Goal: Information Seeking & Learning: Learn about a topic

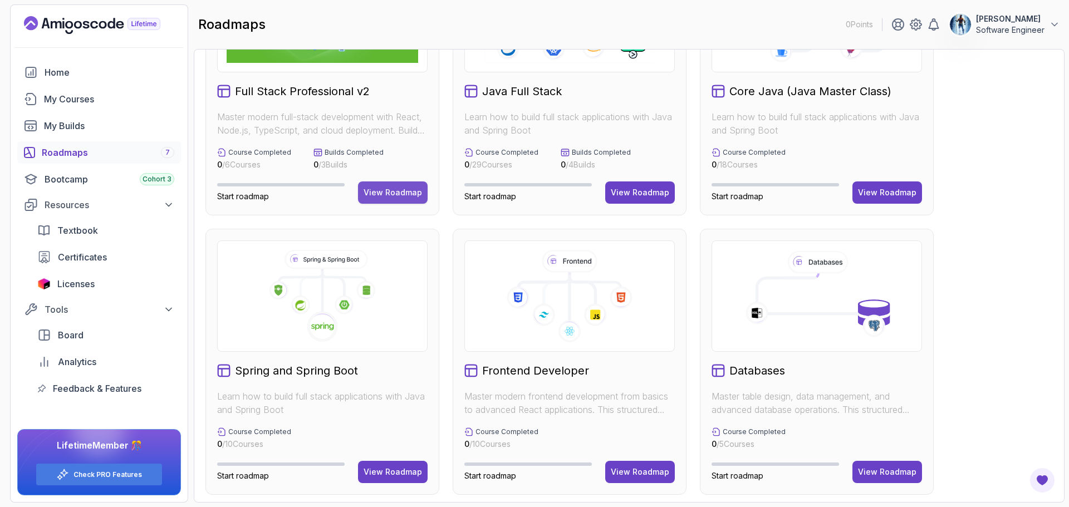
scroll to position [56, 0]
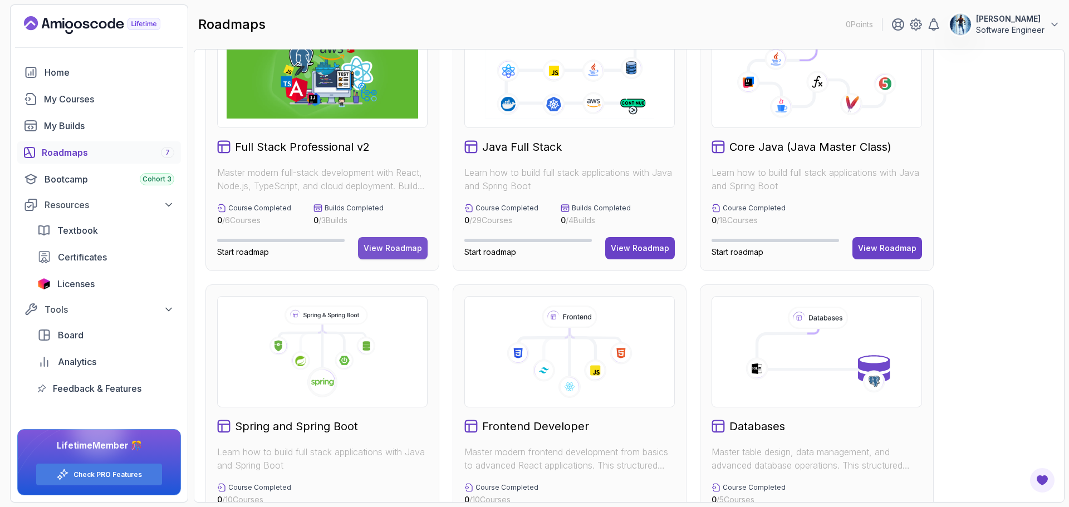
click at [397, 254] on button "View Roadmap" at bounding box center [393, 248] width 70 height 22
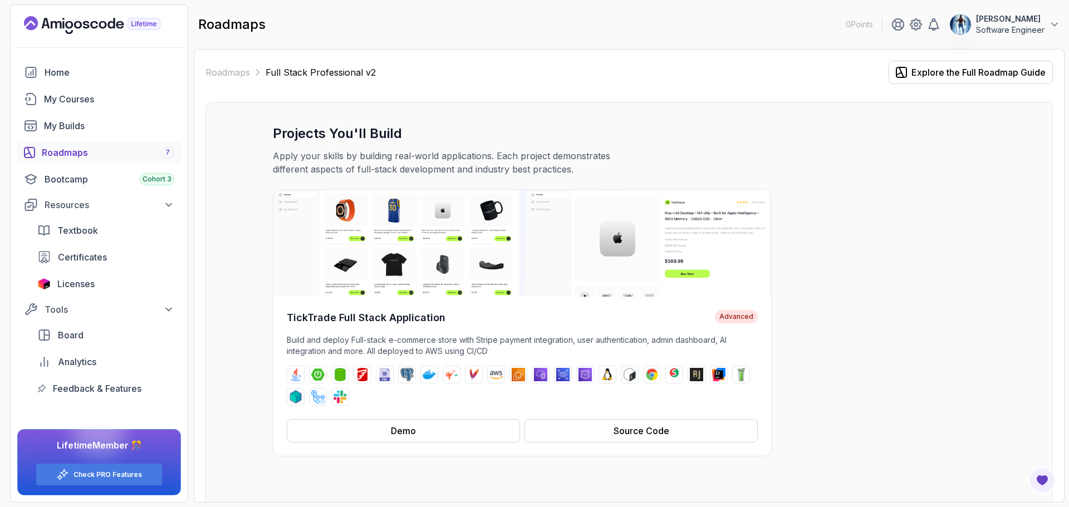
click at [88, 156] on div "Roadmaps 7" at bounding box center [108, 152] width 133 height 13
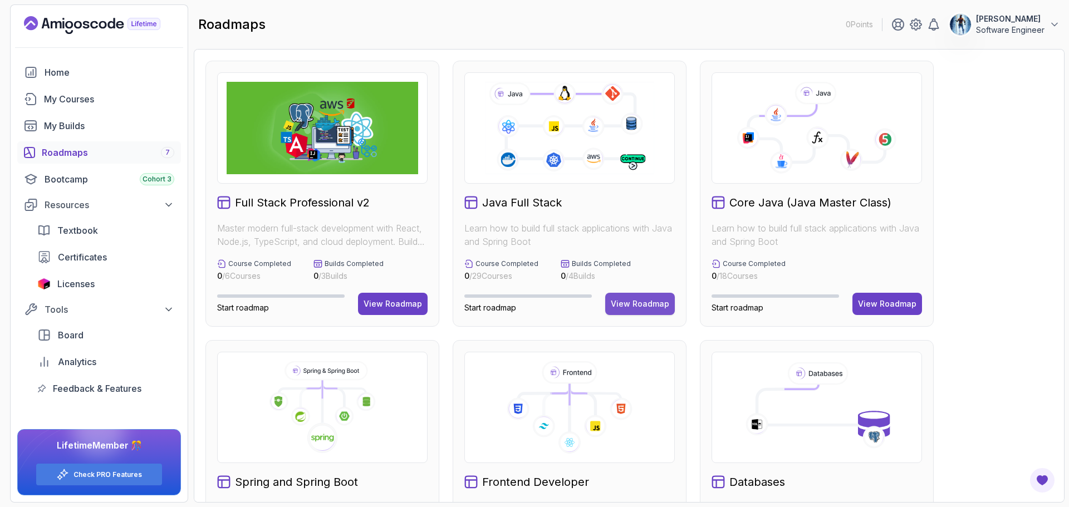
click at [636, 303] on div "View Roadmap" at bounding box center [640, 303] width 58 height 11
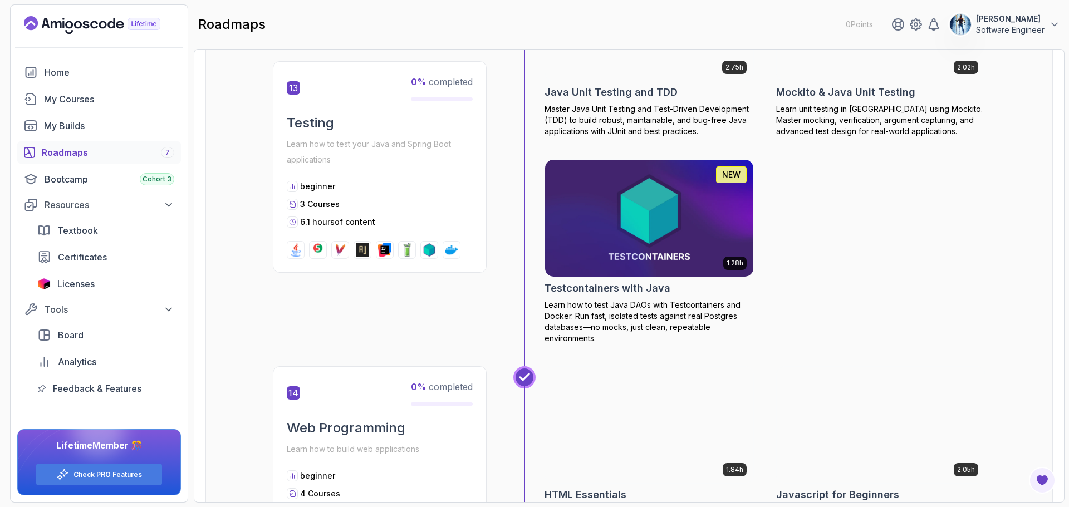
scroll to position [3644, 0]
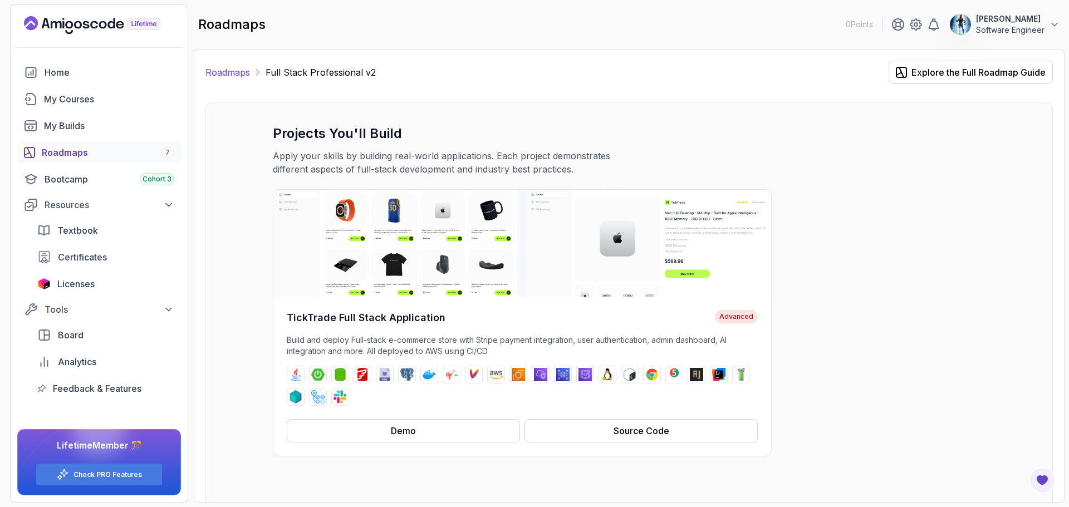
click at [223, 70] on link "Roadmaps" at bounding box center [227, 72] width 45 height 13
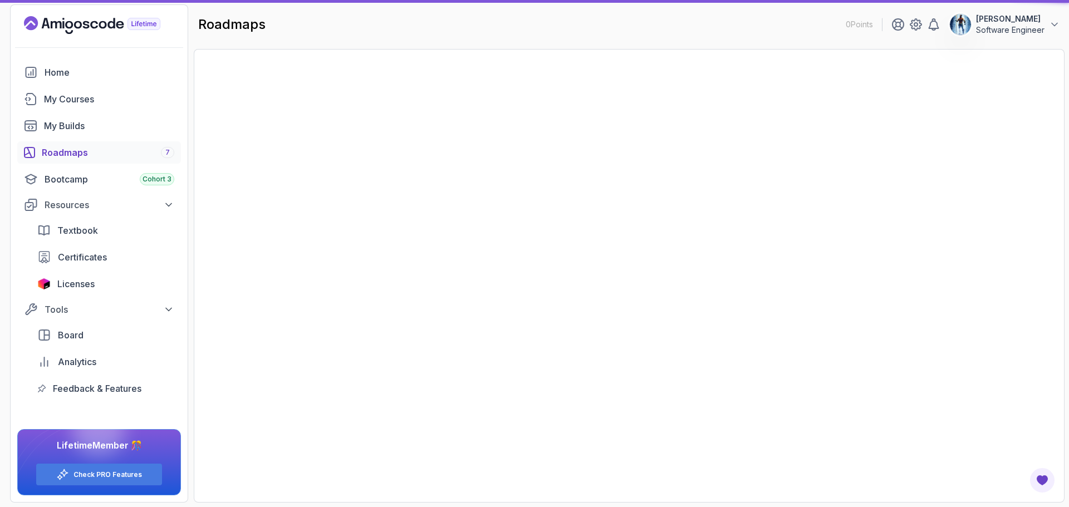
click at [223, 70] on div at bounding box center [629, 276] width 871 height 454
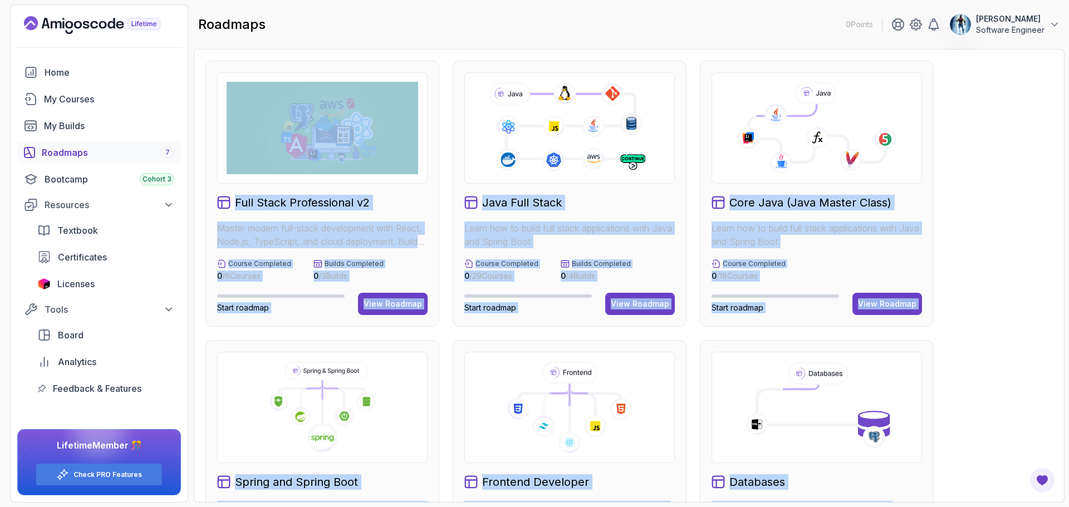
click at [433, 70] on div "Full Stack Professional v2 Master modern full-stack development with React, Nod…" at bounding box center [322, 194] width 234 height 266
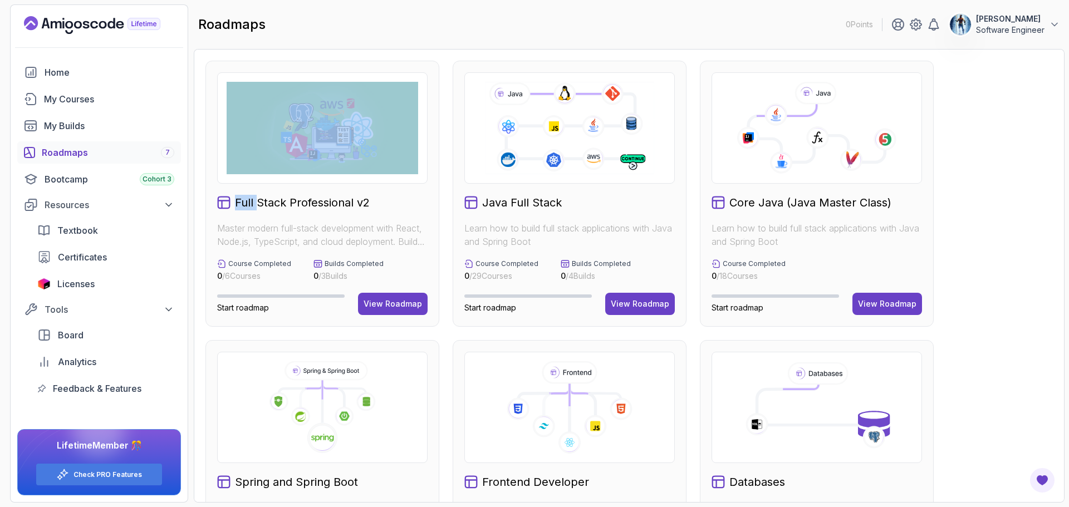
click at [433, 70] on div "Full Stack Professional v2 Master modern full-stack development with React, Nod…" at bounding box center [322, 194] width 234 height 266
click at [429, 69] on div "Full Stack Professional v2 Master modern full-stack development with React, Nod…" at bounding box center [322, 194] width 234 height 266
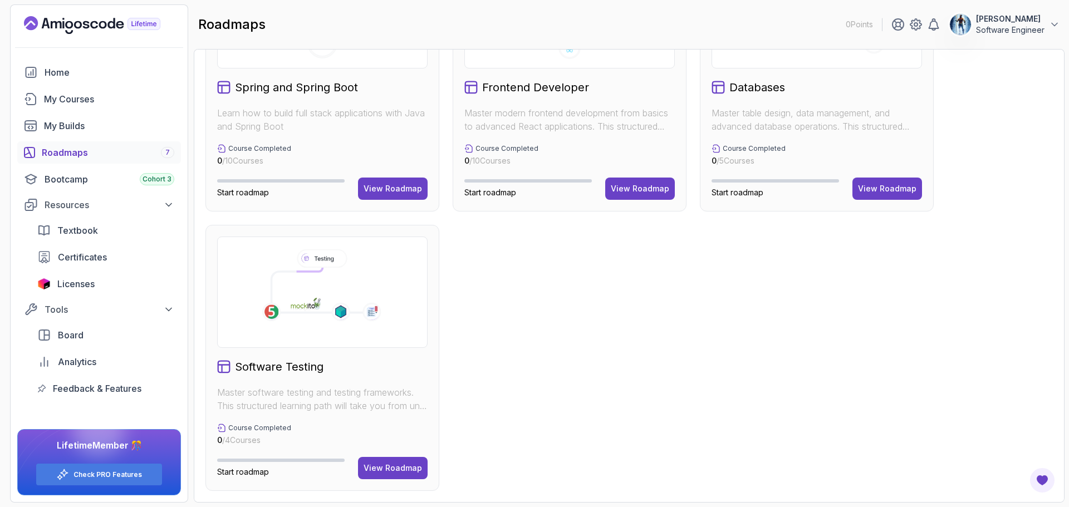
scroll to position [339, 0]
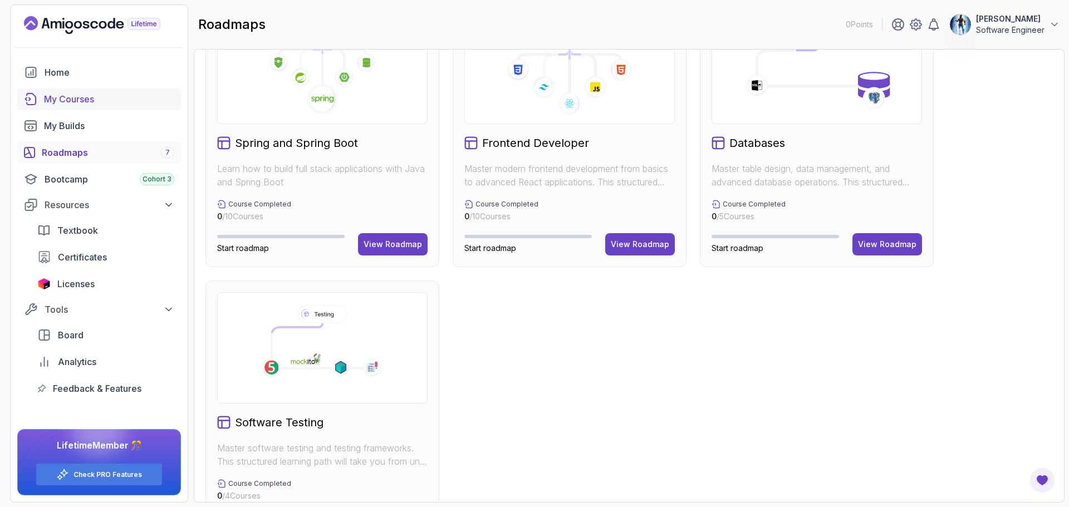
click at [92, 96] on div "My Courses" at bounding box center [109, 98] width 130 height 13
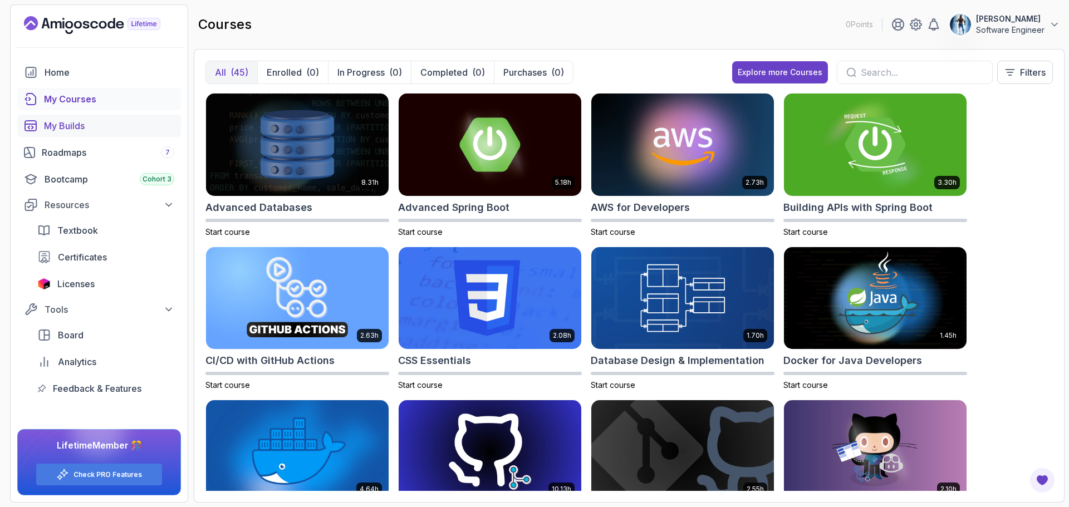
click at [92, 136] on link "My Builds" at bounding box center [99, 126] width 164 height 22
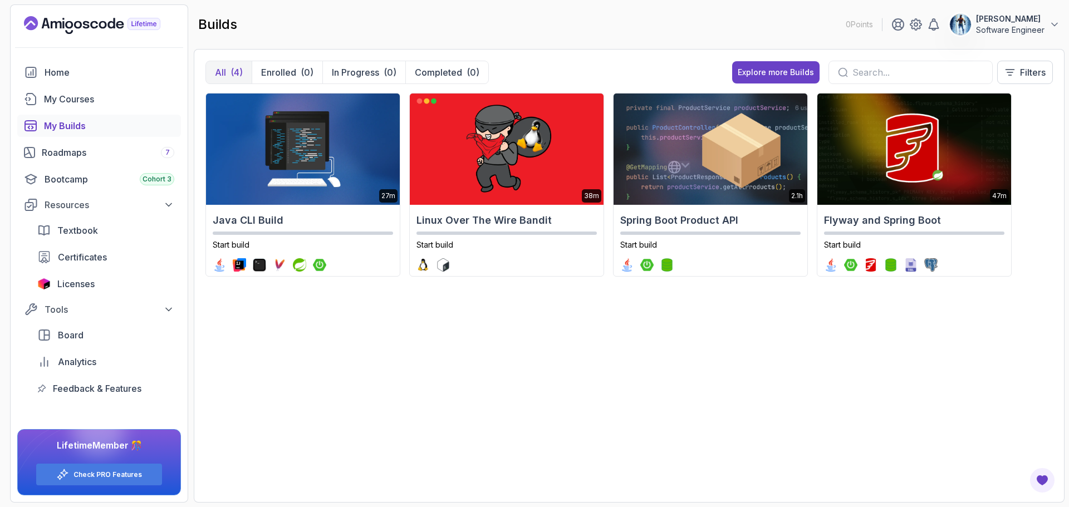
click at [89, 134] on link "My Builds" at bounding box center [99, 126] width 164 height 22
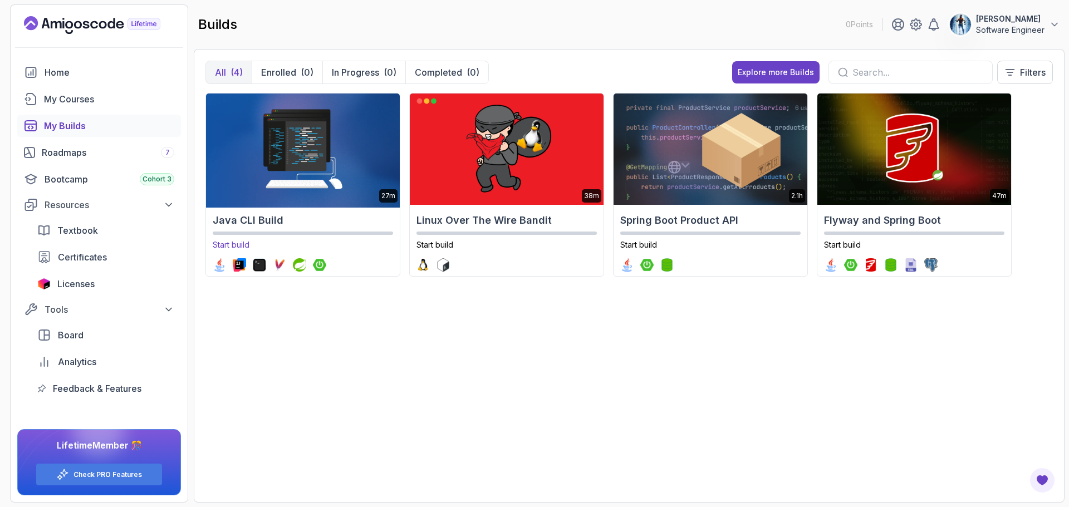
click at [270, 130] on img at bounding box center [302, 149] width 203 height 117
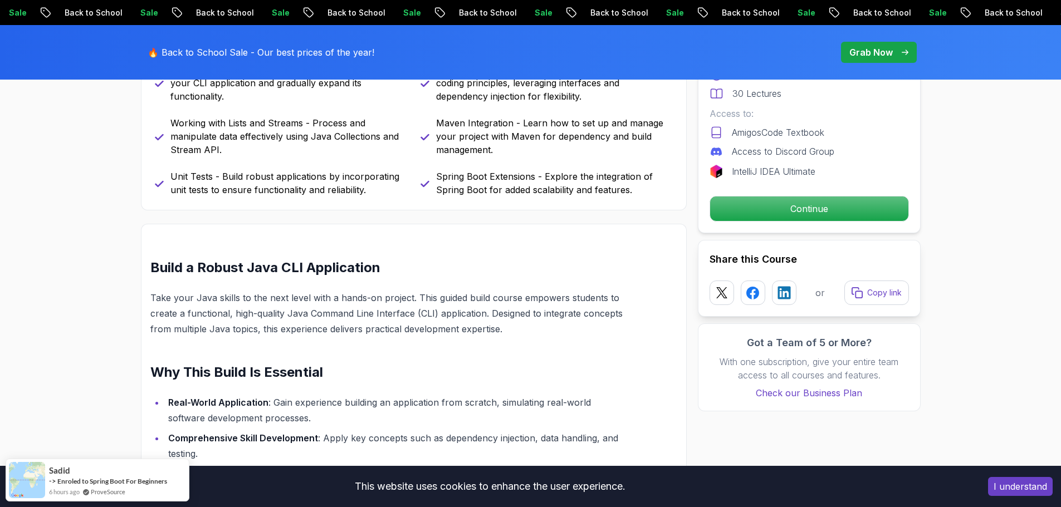
scroll to position [780, 0]
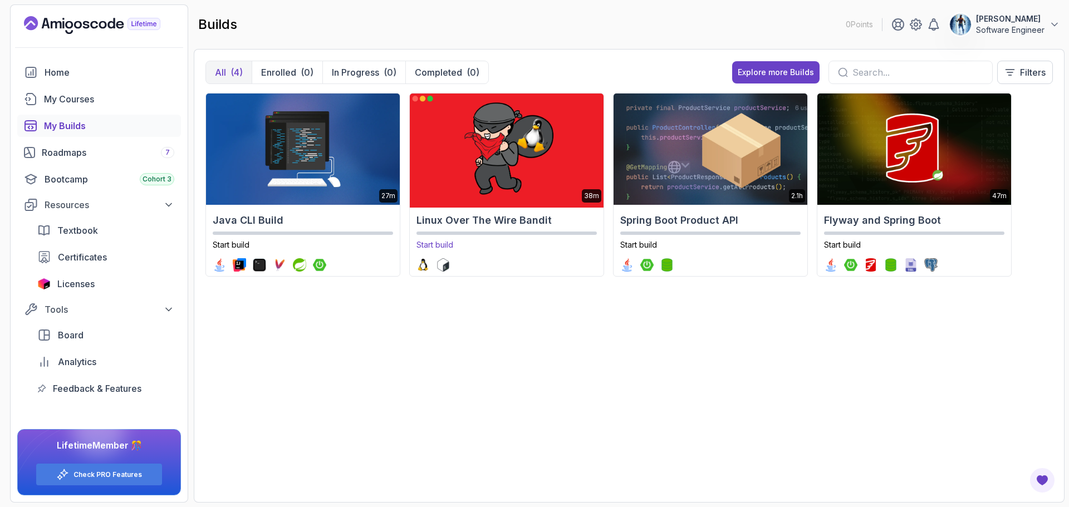
click at [526, 127] on img at bounding box center [506, 149] width 203 height 117
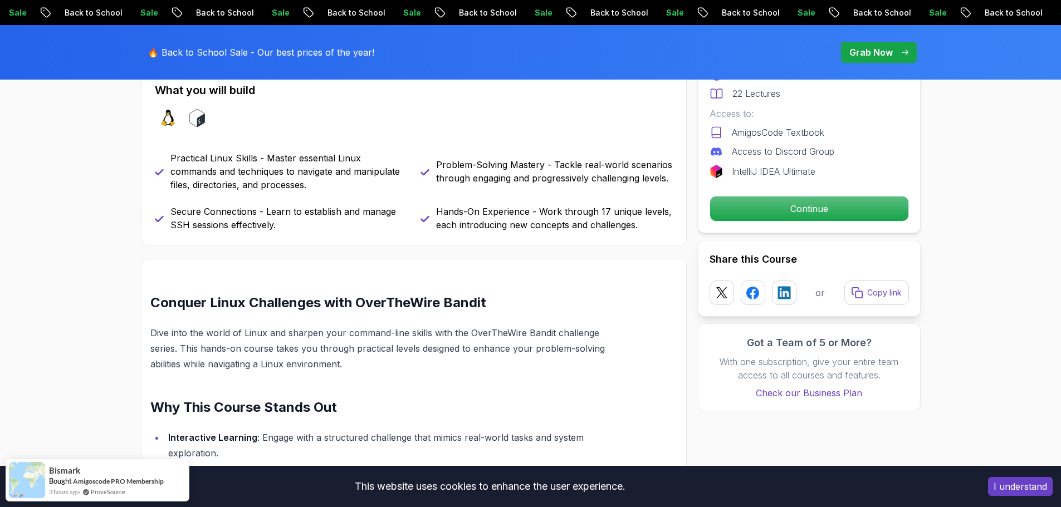
scroll to position [557, 0]
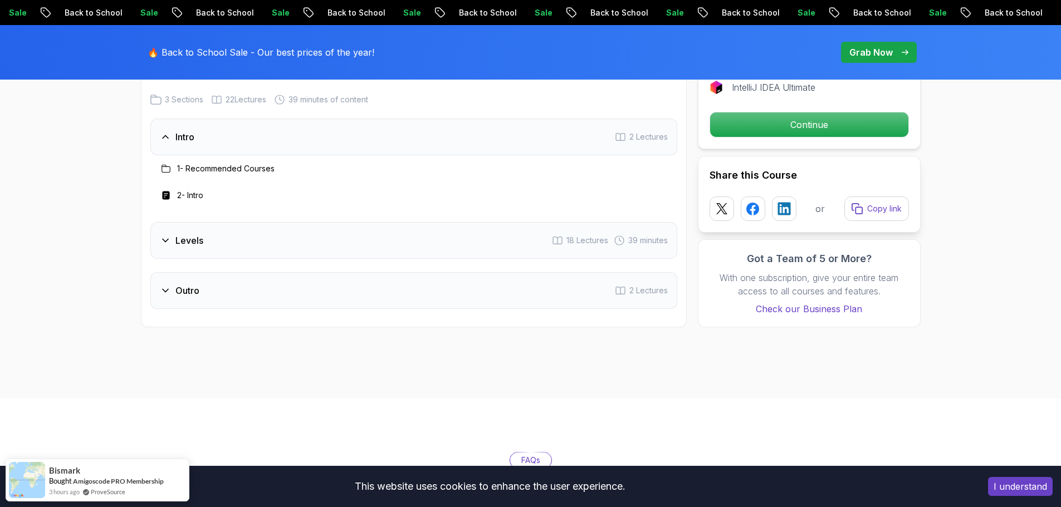
scroll to position [1336, 0]
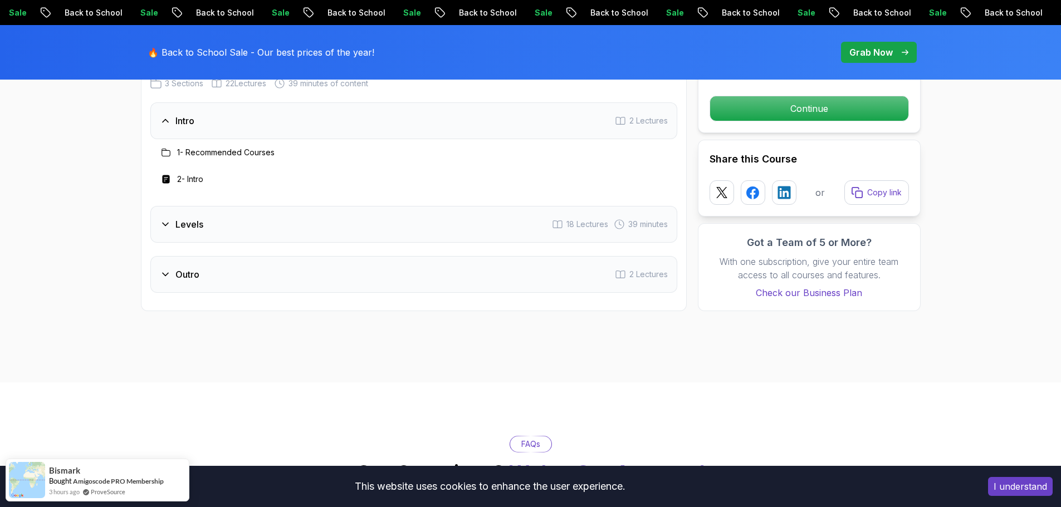
click at [262, 234] on div "Levels 18 Lectures 39 minutes" at bounding box center [413, 224] width 527 height 37
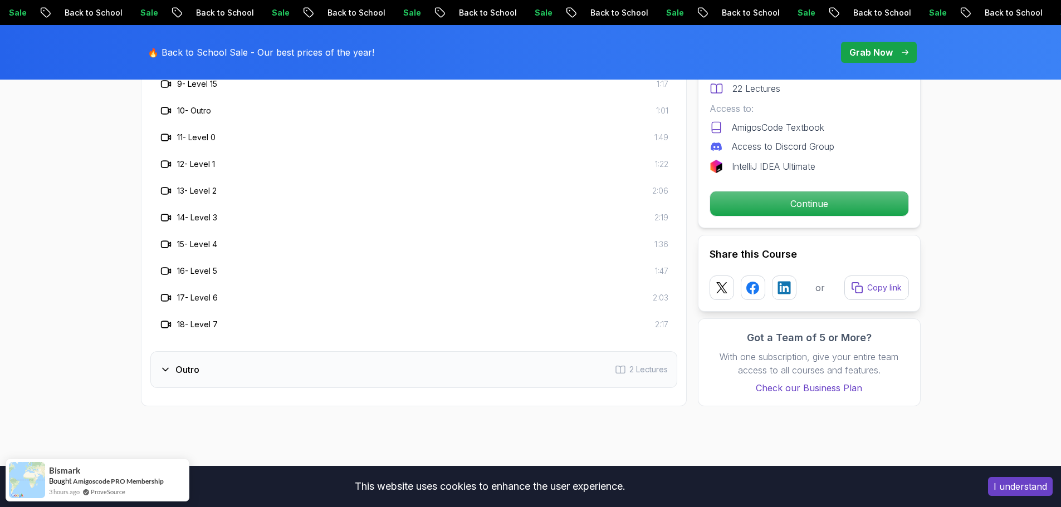
scroll to position [1671, 0]
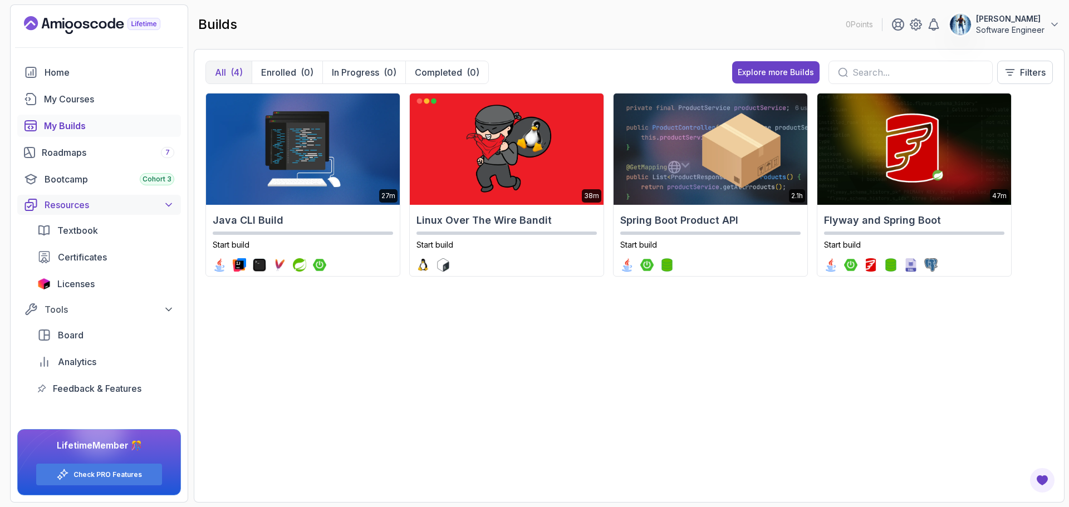
click at [89, 208] on div "Resources" at bounding box center [110, 204] width 130 height 13
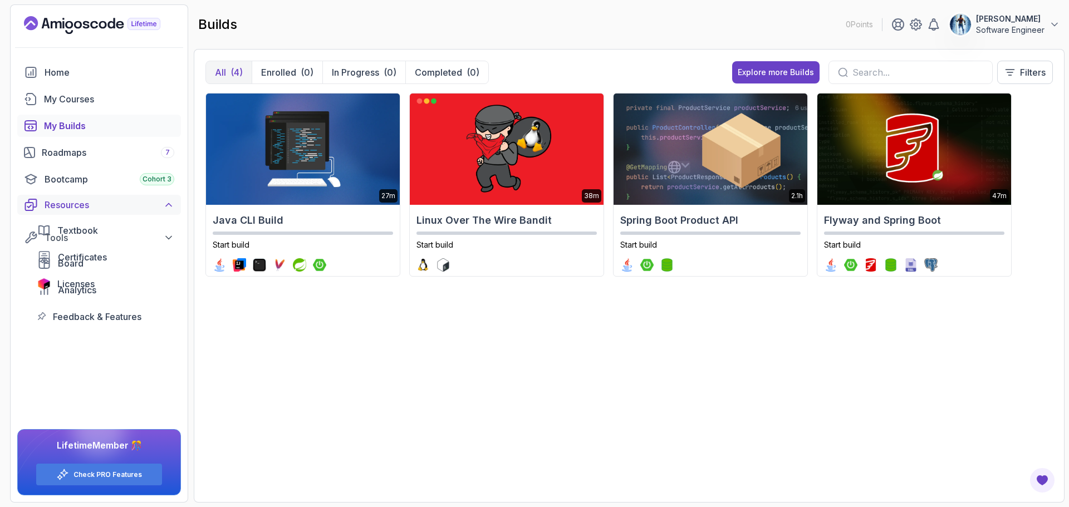
click at [89, 208] on div "Resources" at bounding box center [110, 204] width 130 height 13
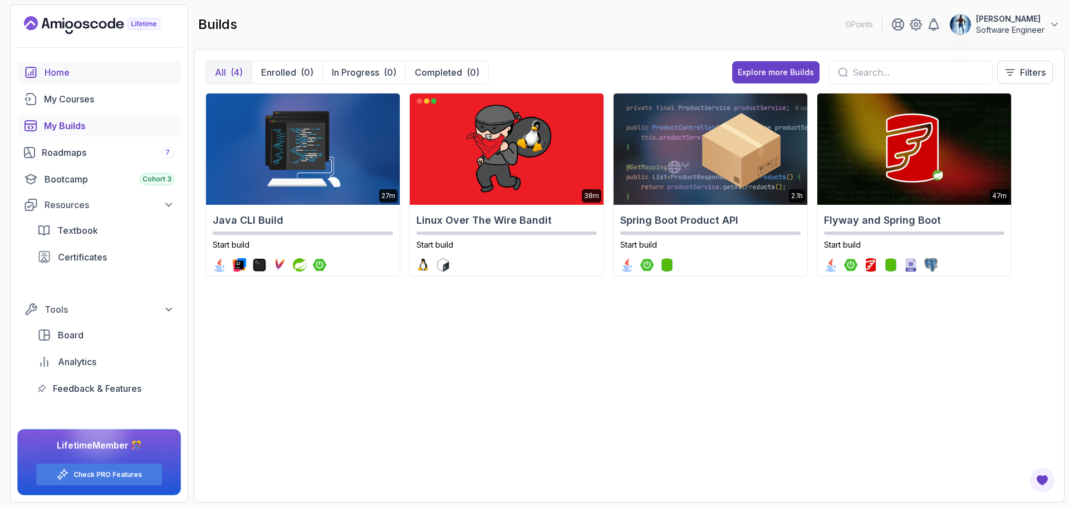
click at [83, 77] on div "Home" at bounding box center [110, 72] width 130 height 13
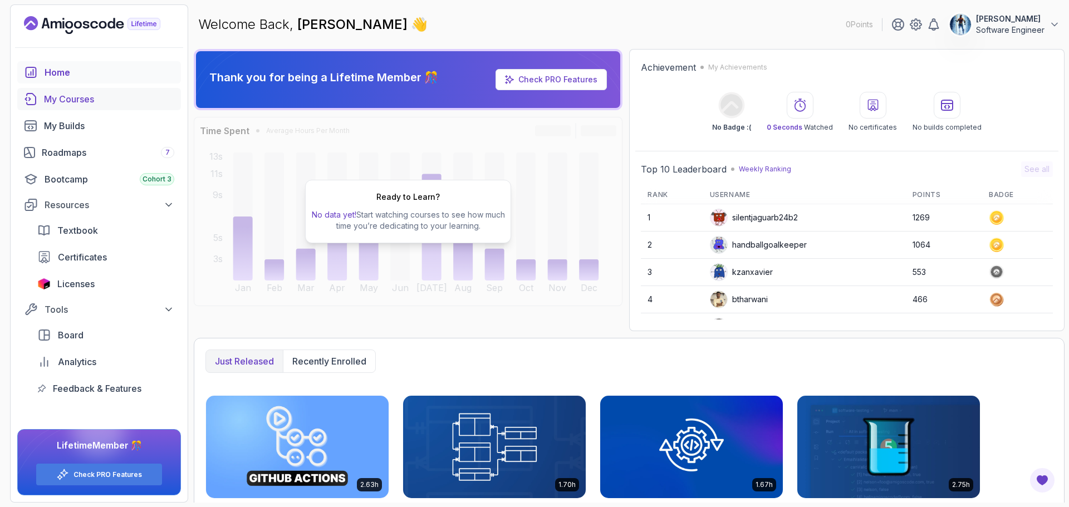
click at [66, 102] on div "My Courses" at bounding box center [109, 98] width 130 height 13
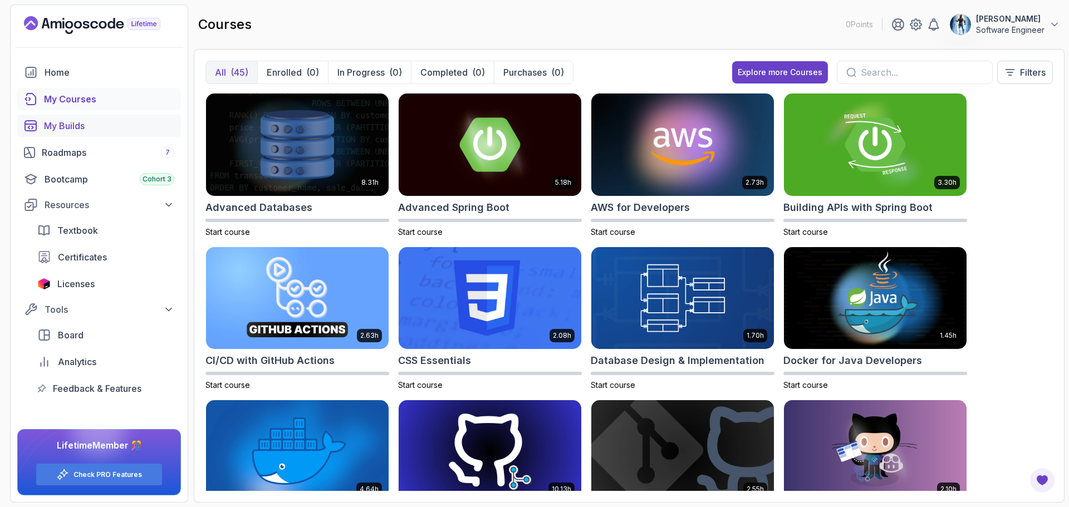
click at [72, 129] on div "My Builds" at bounding box center [109, 125] width 130 height 13
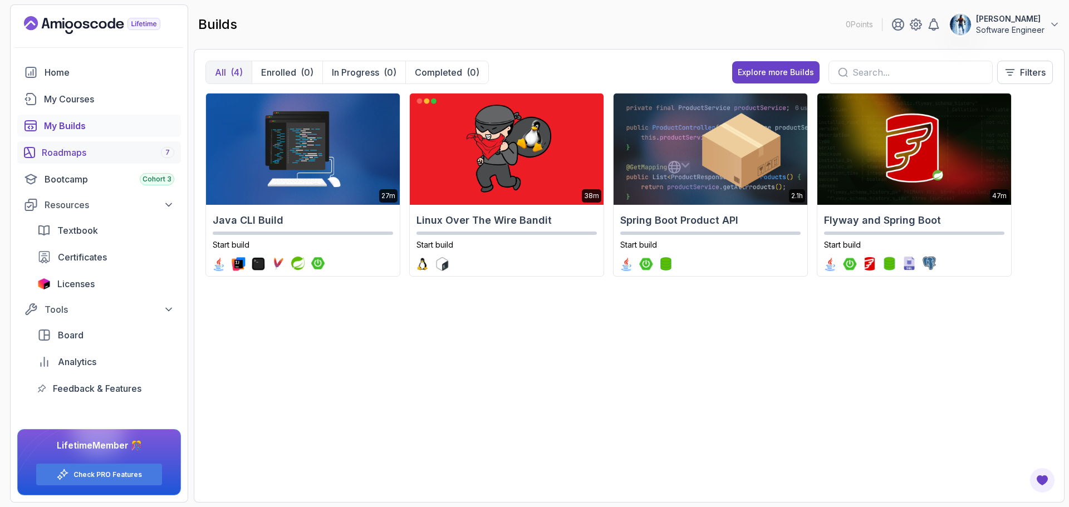
click at [78, 153] on div "Roadmaps 7" at bounding box center [108, 152] width 133 height 13
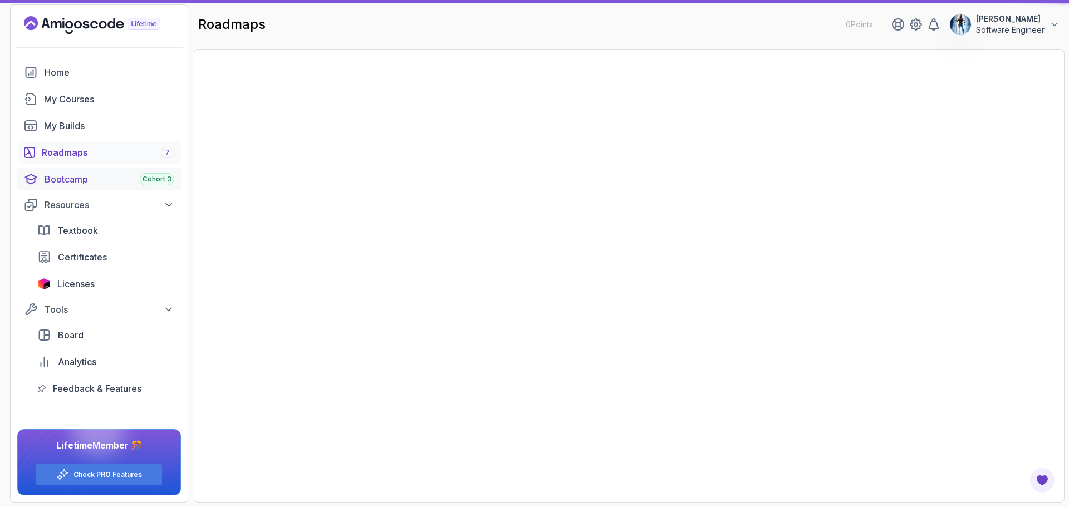
click at [89, 186] on link "Bootcamp Cohort 3" at bounding box center [99, 179] width 164 height 22
click at [85, 182] on div "Bootcamp Cohort 3" at bounding box center [110, 179] width 130 height 13
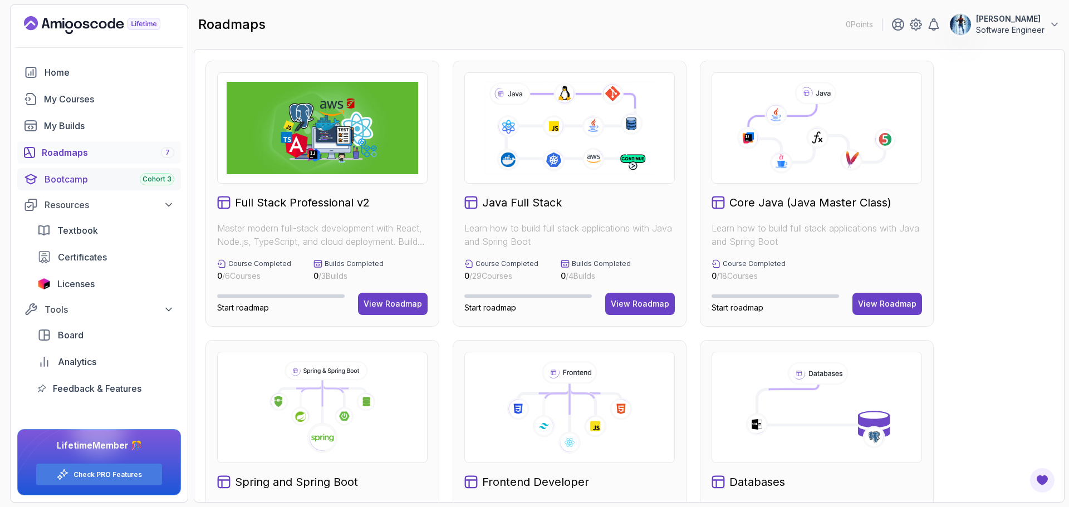
click at [75, 176] on div "Bootcamp Cohort 3" at bounding box center [110, 179] width 130 height 13
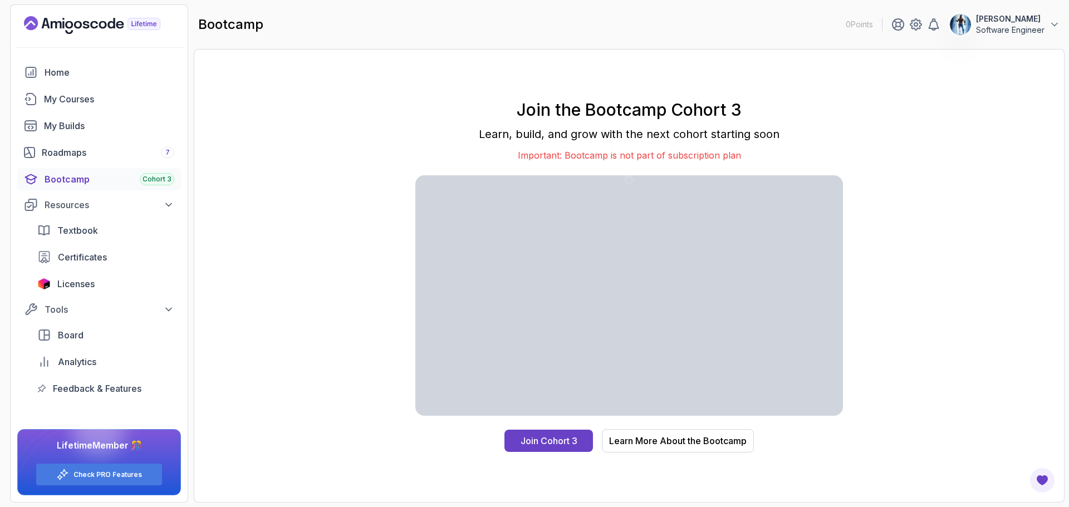
click at [75, 176] on div "Bootcamp Cohort 3" at bounding box center [110, 179] width 130 height 13
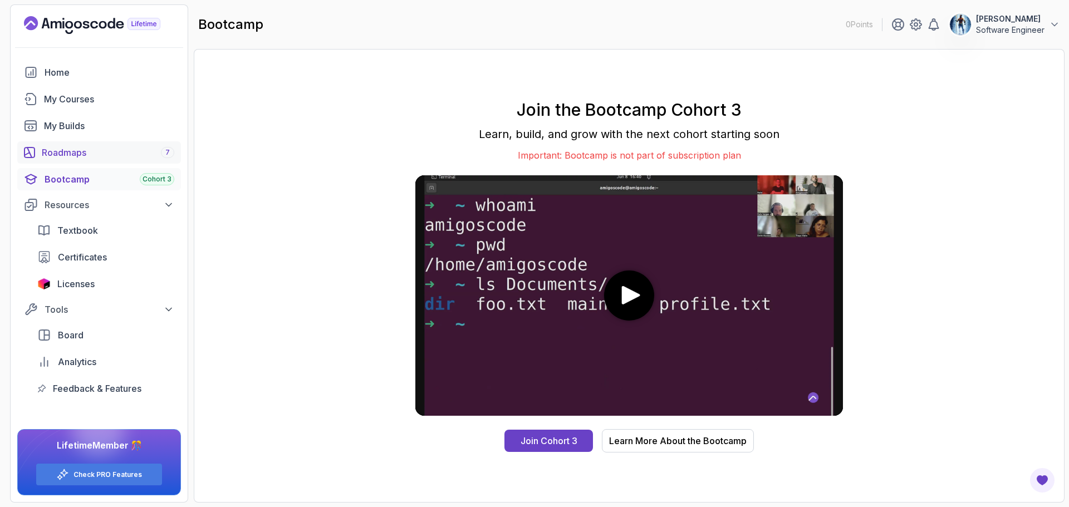
click at [80, 149] on div "Roadmaps 7" at bounding box center [108, 152] width 133 height 13
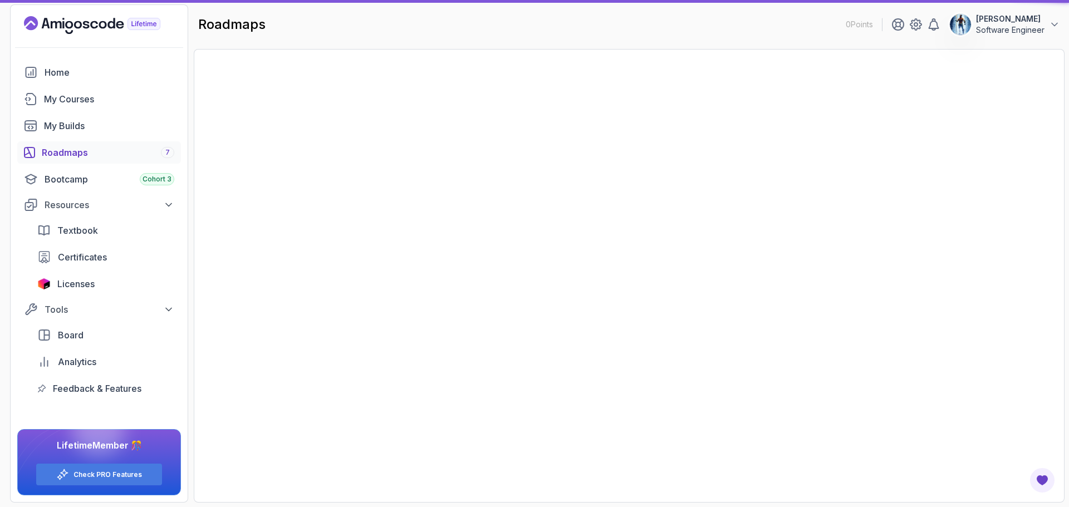
click at [996, 26] on p "Software Engineer" at bounding box center [1010, 30] width 68 height 11
click at [1051, 23] on icon at bounding box center [1054, 24] width 11 height 11
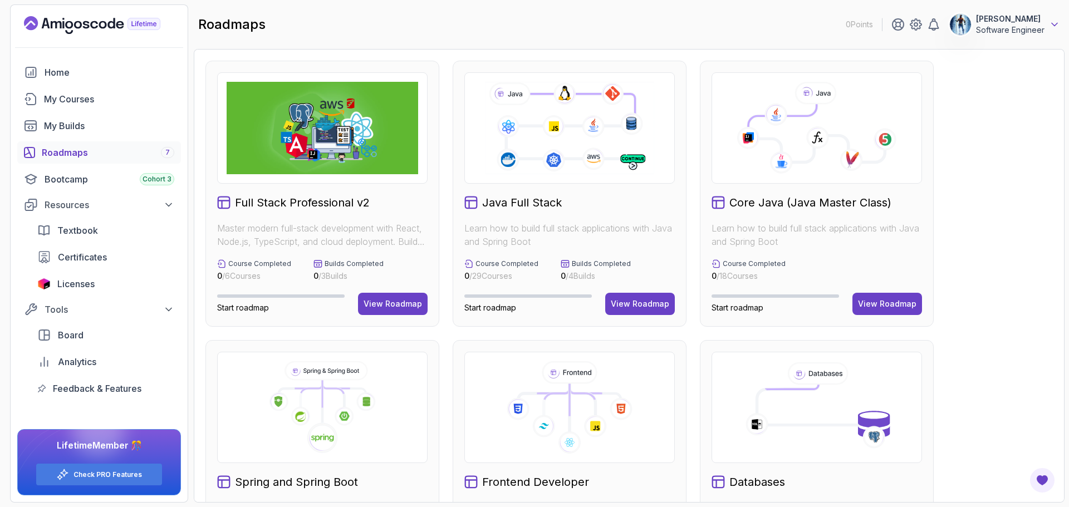
click at [1051, 23] on icon at bounding box center [1054, 24] width 11 height 11
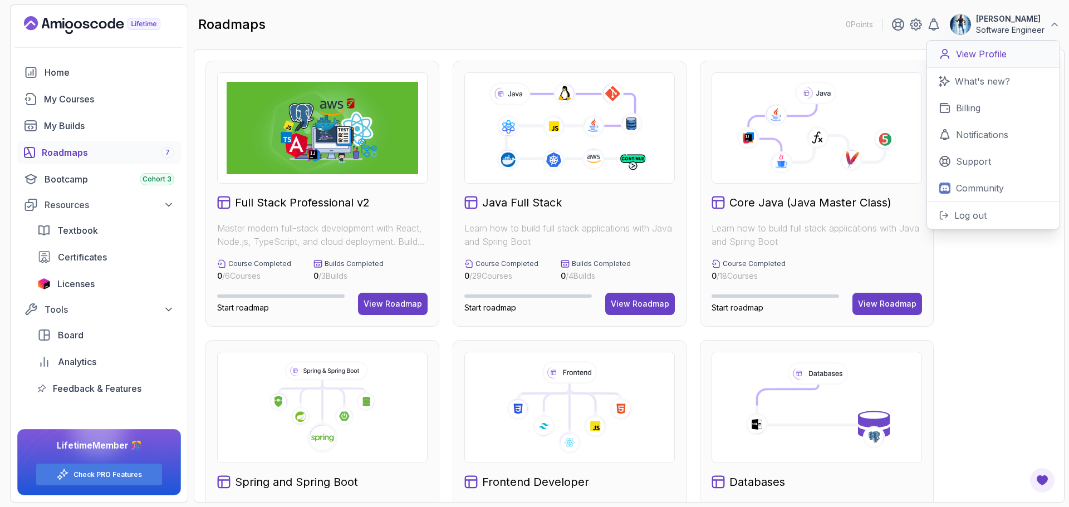
click at [1007, 53] on link "View Profile" at bounding box center [993, 54] width 133 height 27
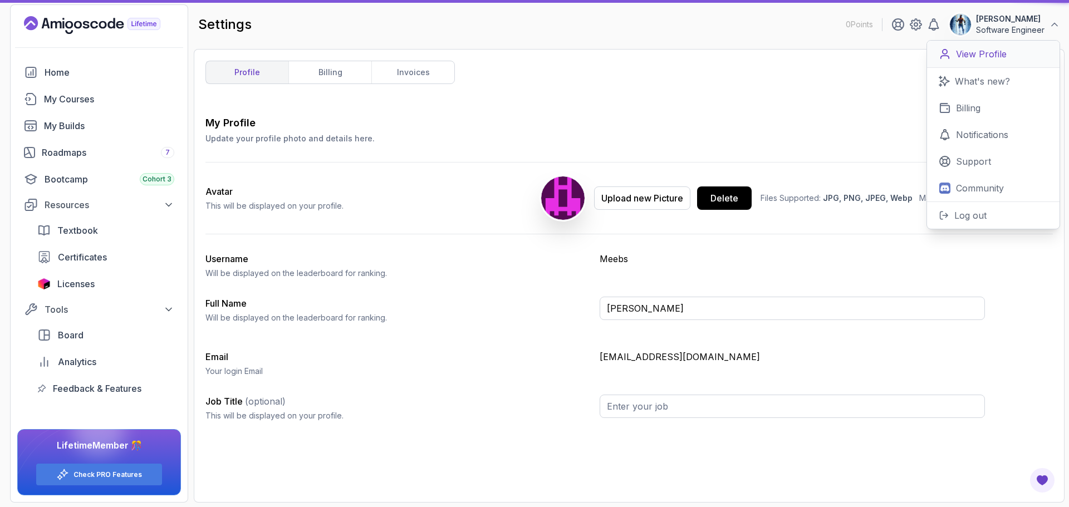
type input "Software Engineer"
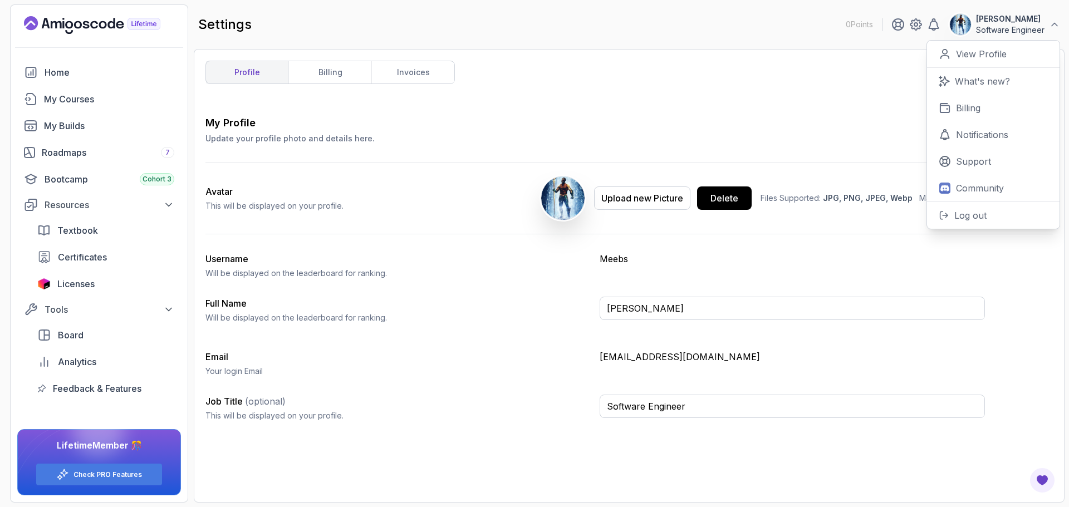
click at [437, 253] on div "Username Will be displayed on the leaderboard for ranking." at bounding box center [397, 265] width 385 height 27
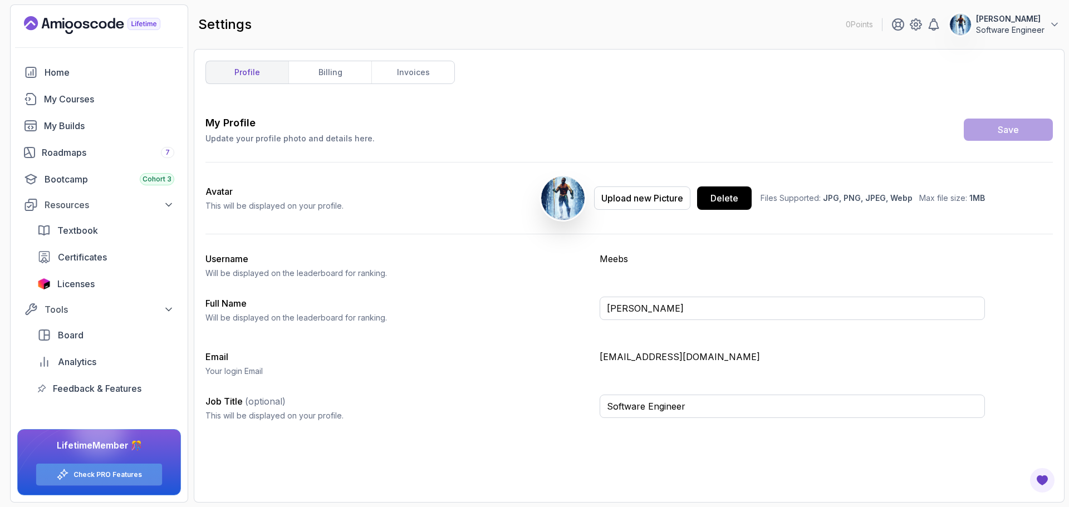
click at [131, 478] on link "Check PRO Features" at bounding box center [108, 475] width 68 height 9
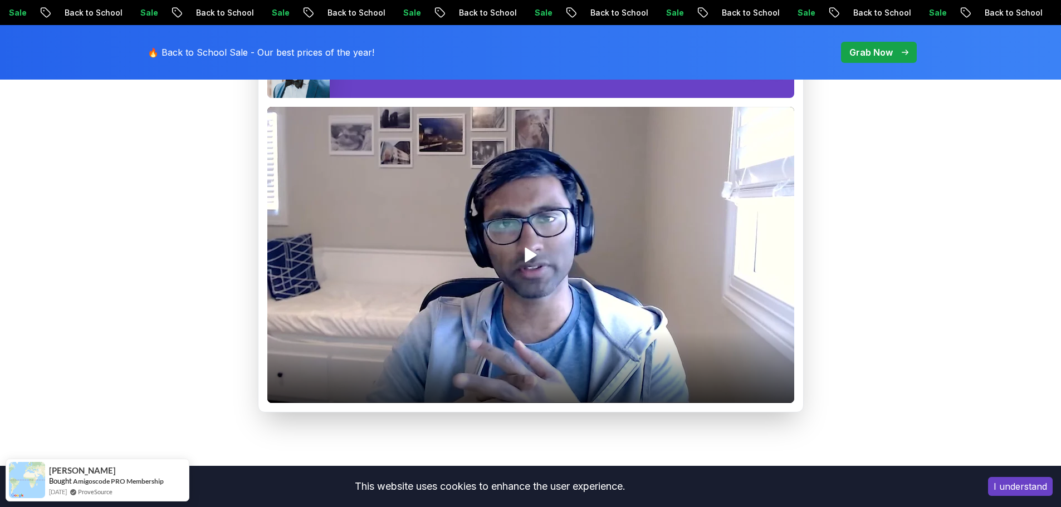
scroll to position [1504, 0]
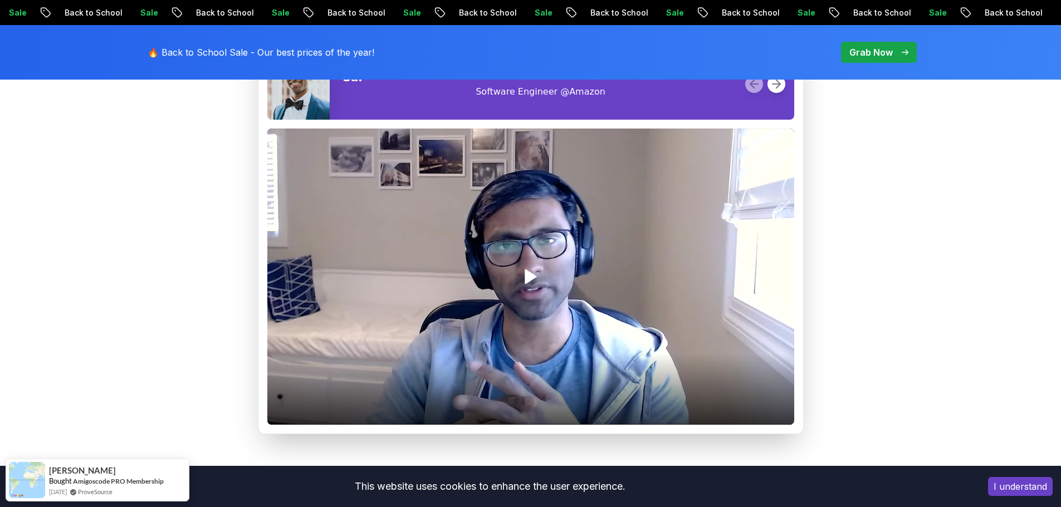
click at [883, 51] on p "Grab Now" at bounding box center [870, 52] width 43 height 13
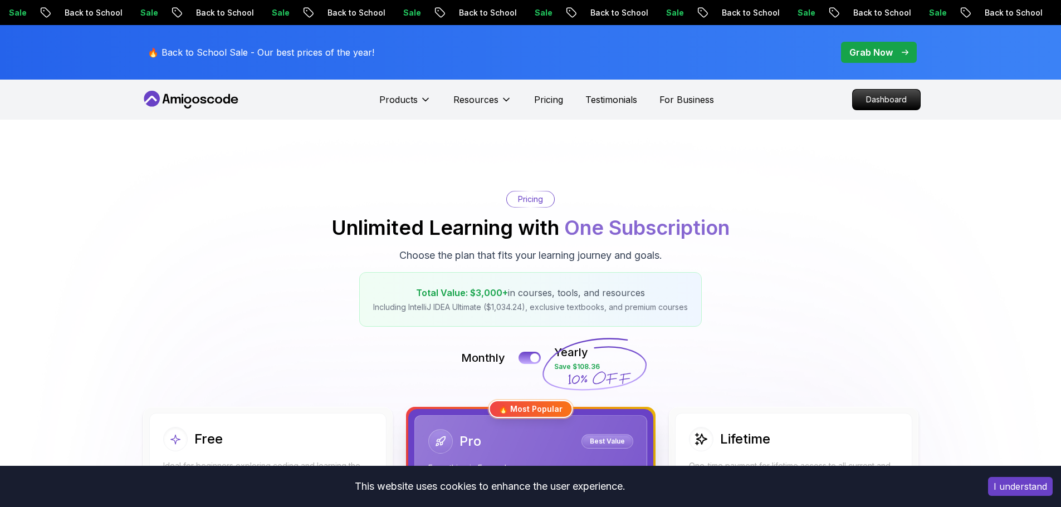
click at [767, 502] on p "Get Lifetime Access" at bounding box center [793, 513] width 198 height 23
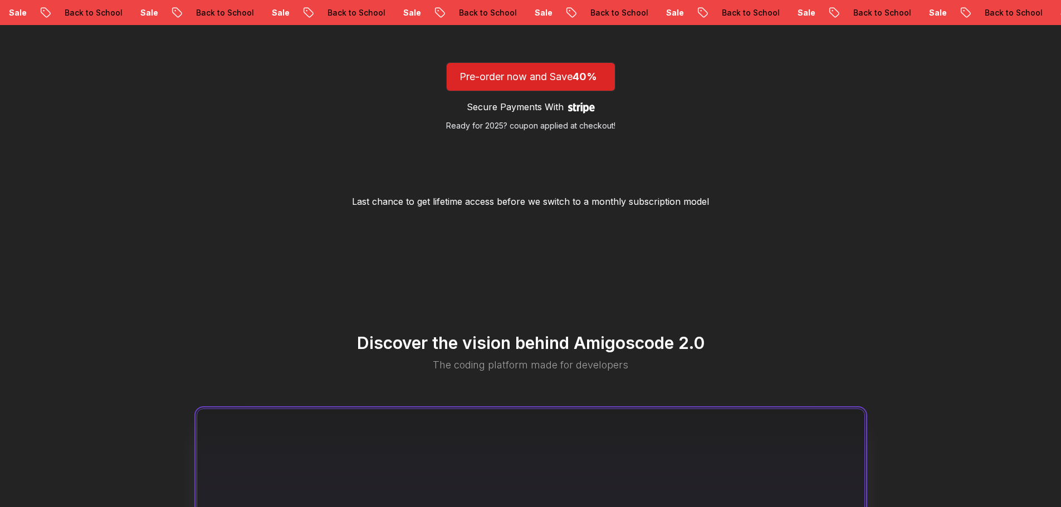
scroll to position [95, 0]
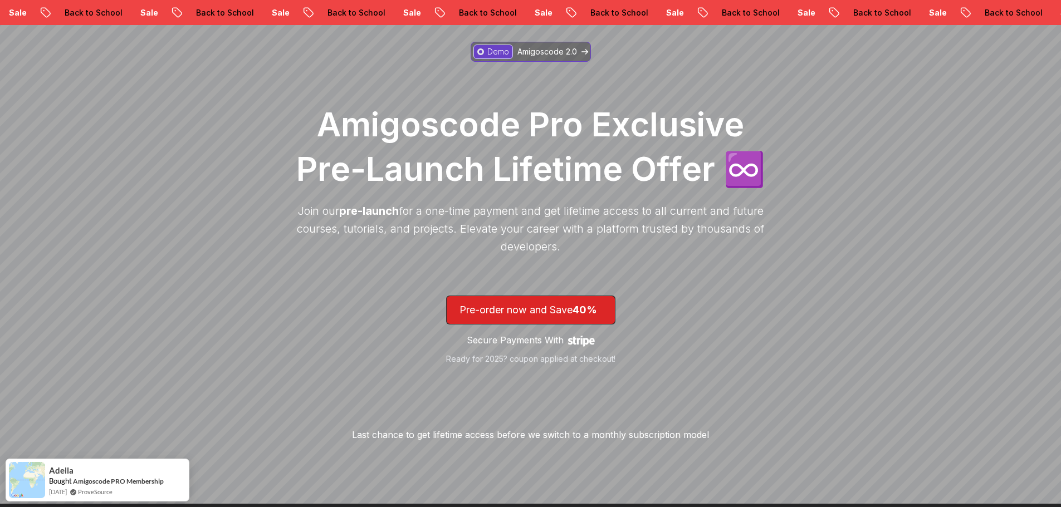
click at [581, 50] on icon at bounding box center [584, 52] width 7 height 6
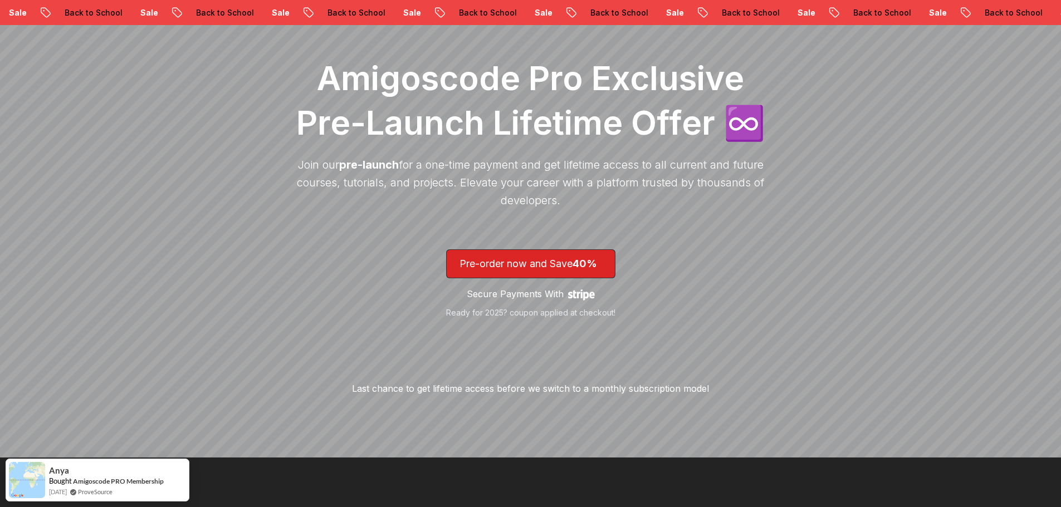
scroll to position [97, 0]
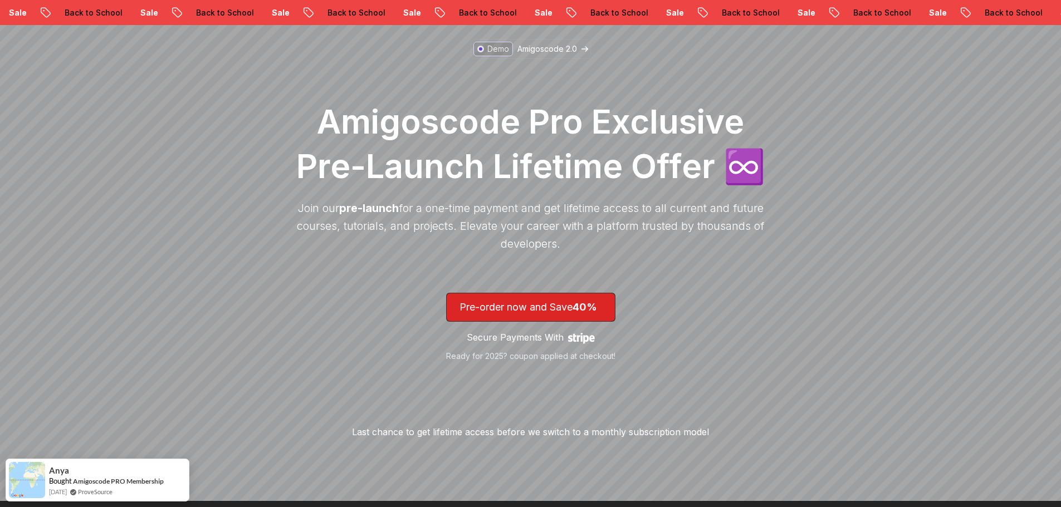
scroll to position [95, 0]
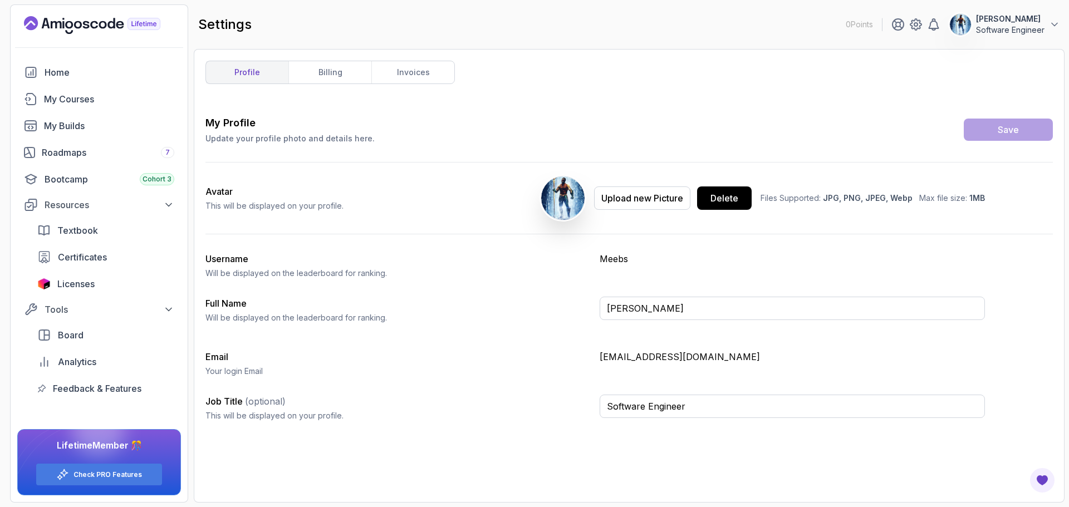
click at [60, 18] on icon "Landing page" at bounding box center [92, 25] width 136 height 18
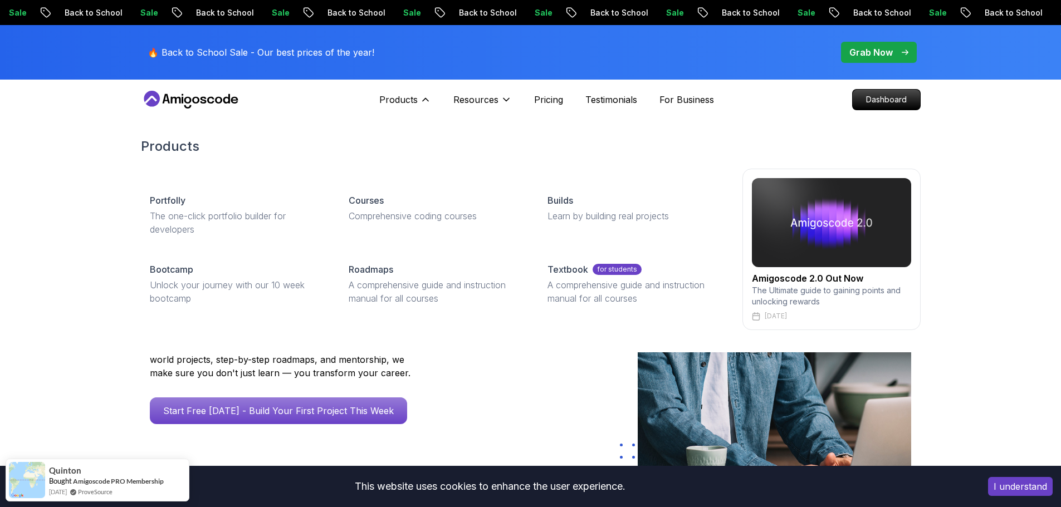
click at [821, 219] on img at bounding box center [831, 222] width 159 height 89
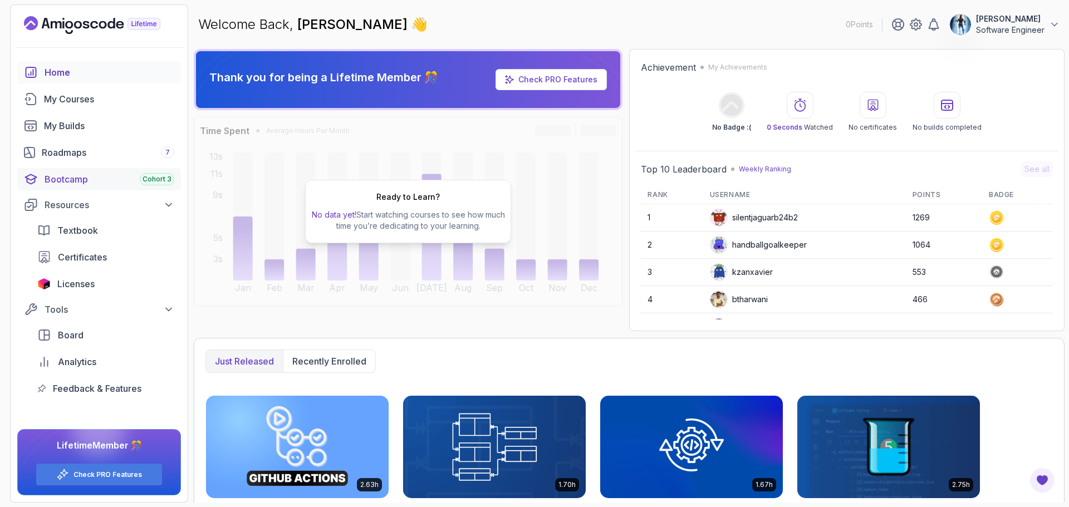
click at [76, 185] on div "Bootcamp Cohort 3" at bounding box center [110, 179] width 130 height 13
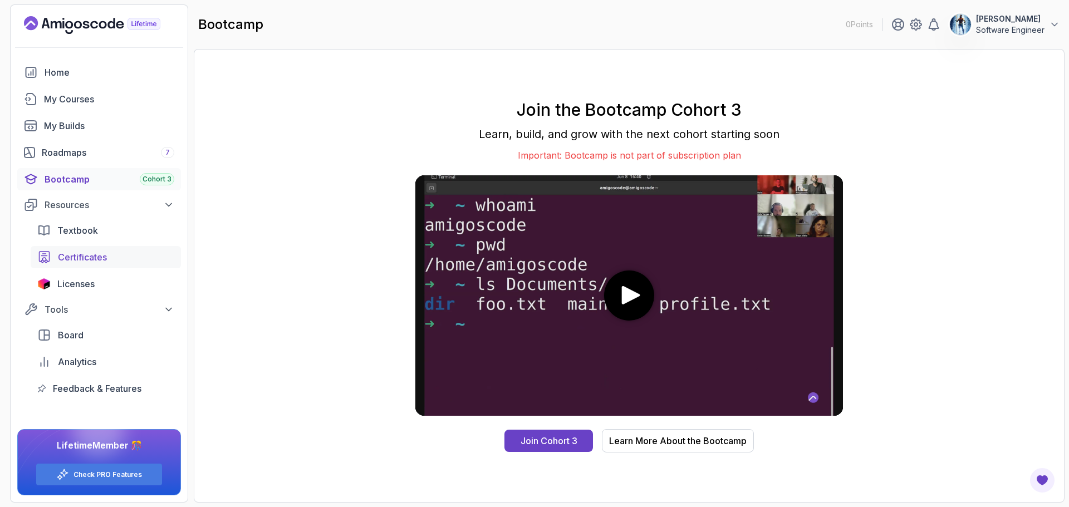
click at [104, 254] on span "Certificates" at bounding box center [82, 257] width 49 height 13
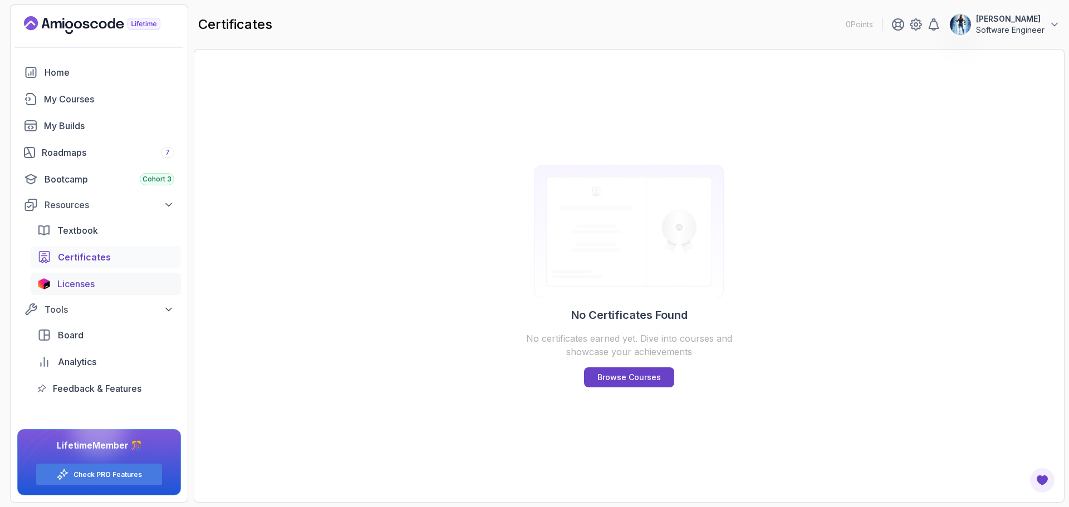
click at [109, 285] on div "Licenses" at bounding box center [115, 283] width 117 height 13
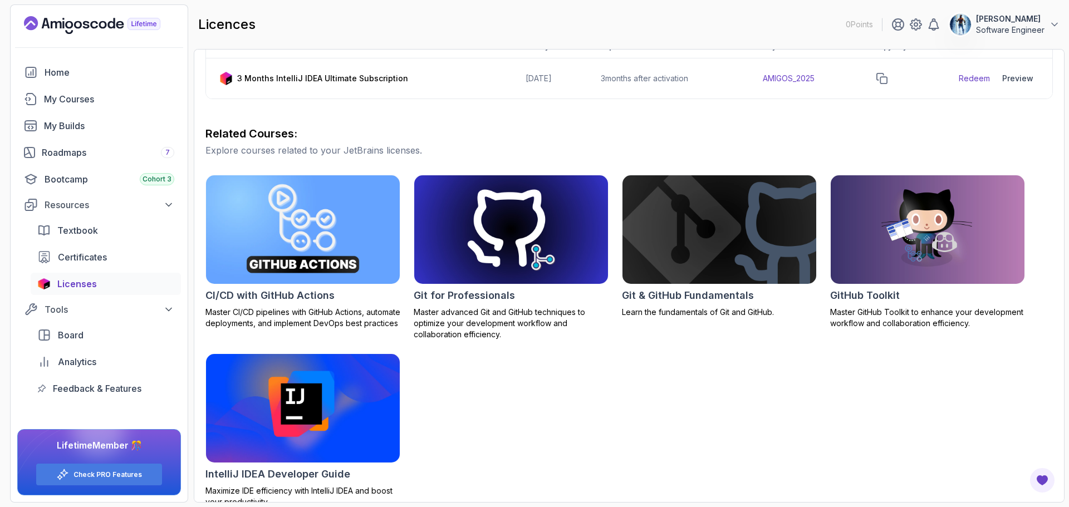
scroll to position [233, 0]
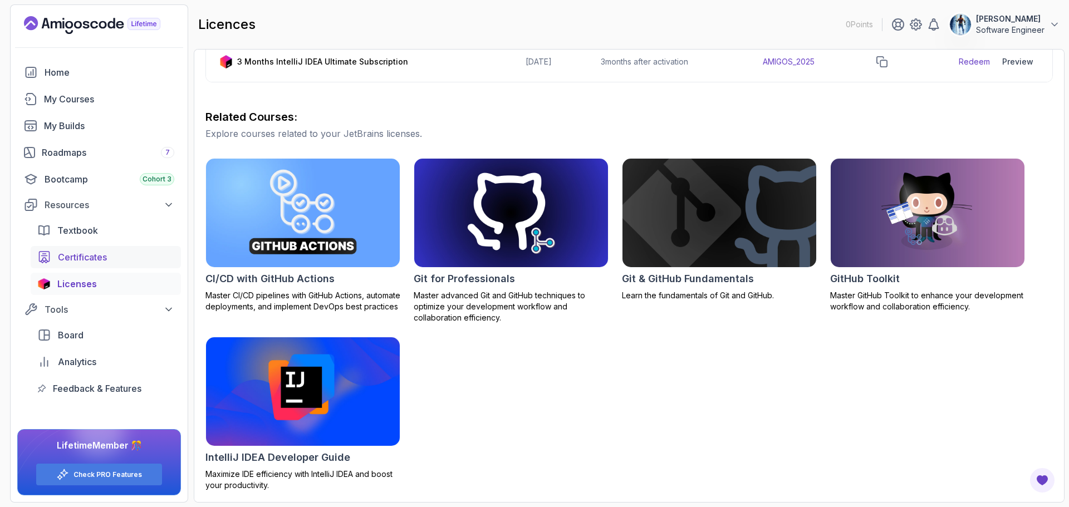
click at [85, 262] on span "Certificates" at bounding box center [82, 257] width 49 height 13
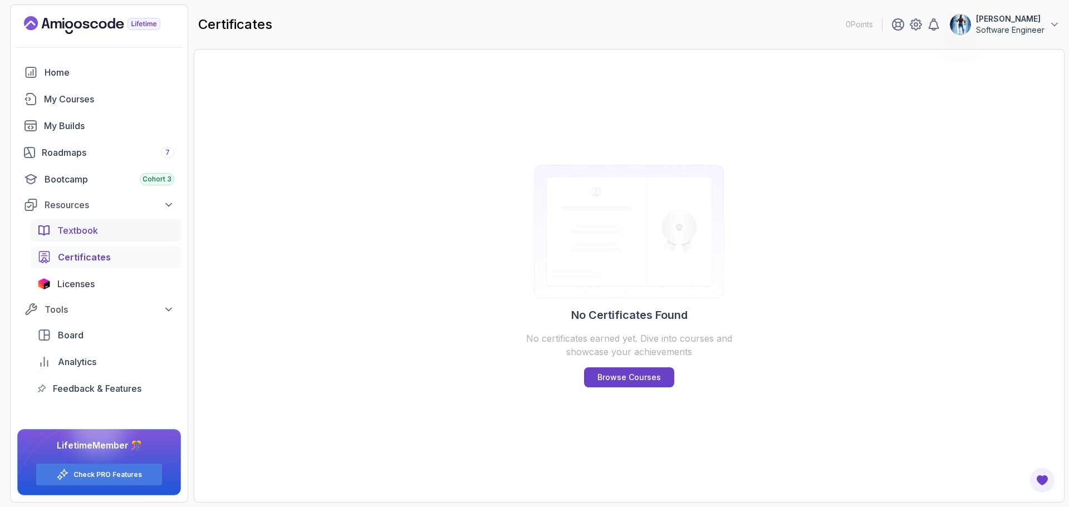
click at [83, 235] on span "Textbook" at bounding box center [77, 230] width 41 height 13
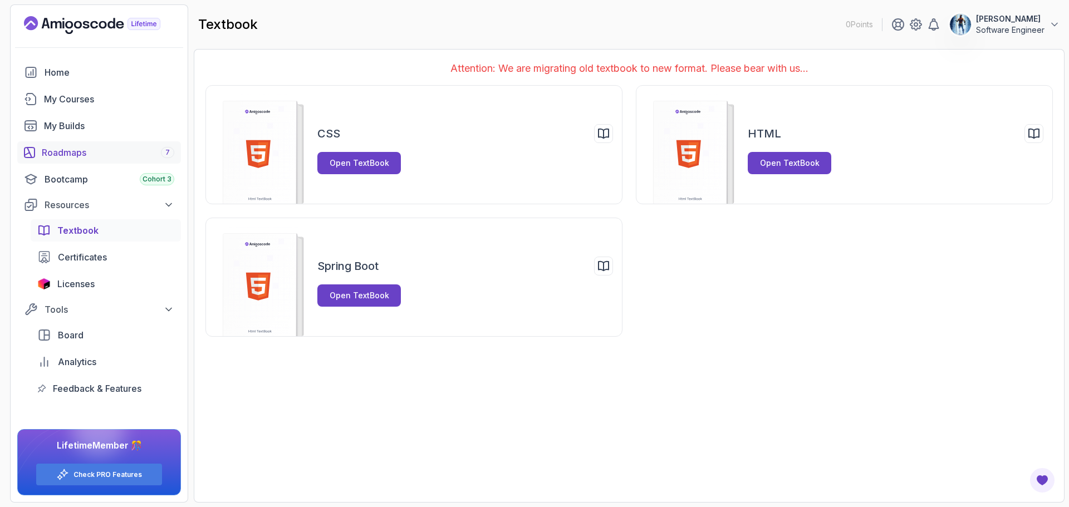
click at [76, 151] on div "Roadmaps 7" at bounding box center [108, 152] width 133 height 13
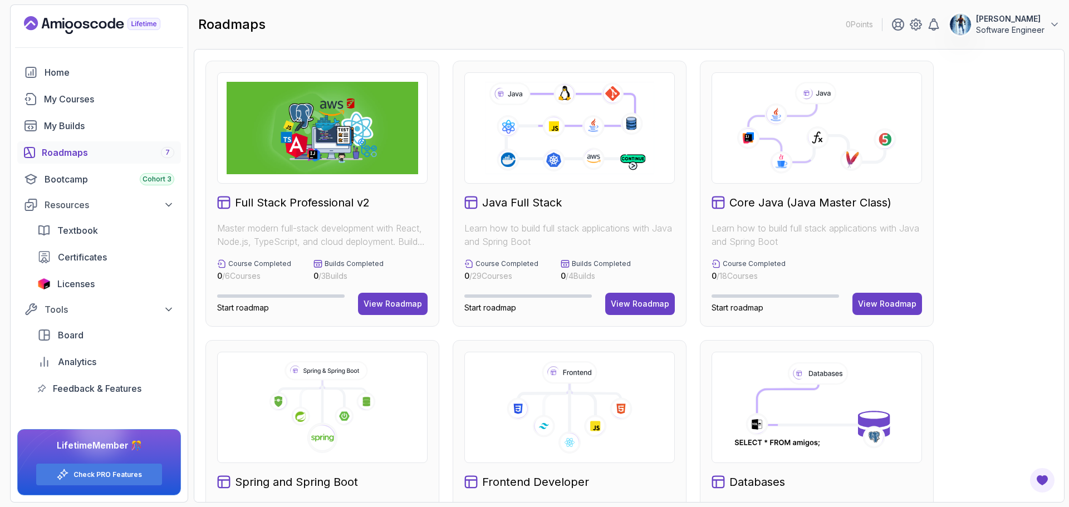
click at [353, 170] on img at bounding box center [323, 128] width 192 height 92
click at [393, 293] on button "View Roadmap" at bounding box center [393, 304] width 70 height 22
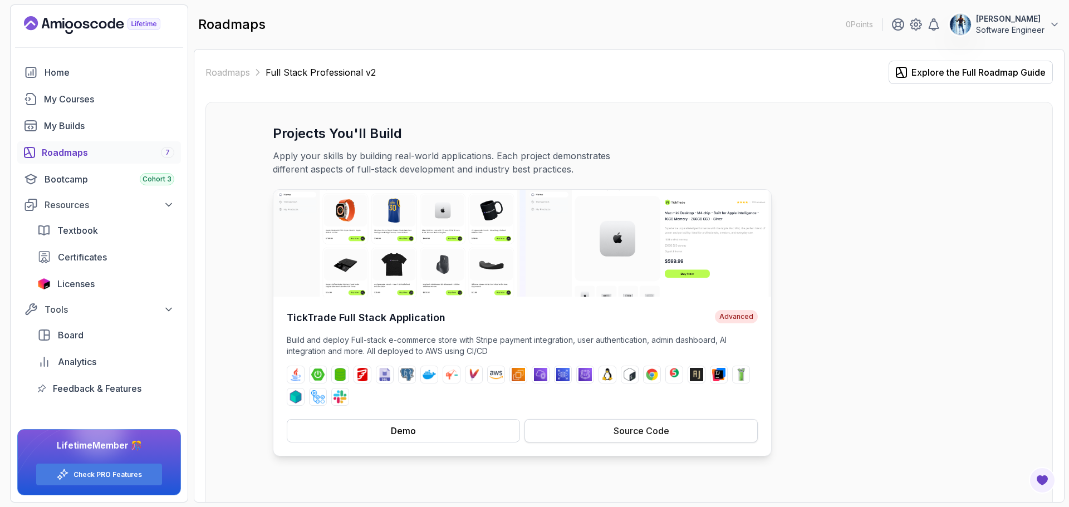
click at [595, 429] on button "Source Code" at bounding box center [641, 430] width 233 height 23
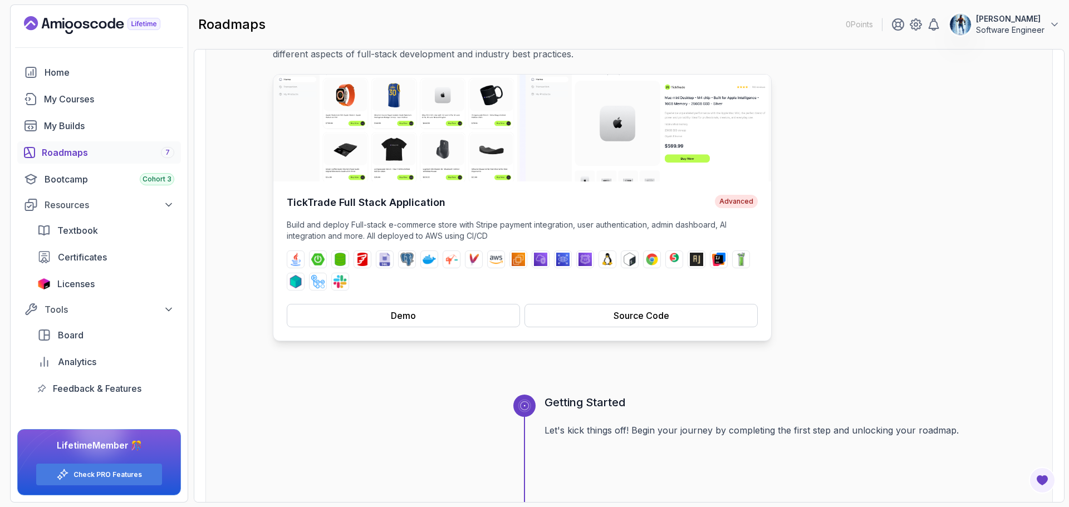
scroll to position [167, 0]
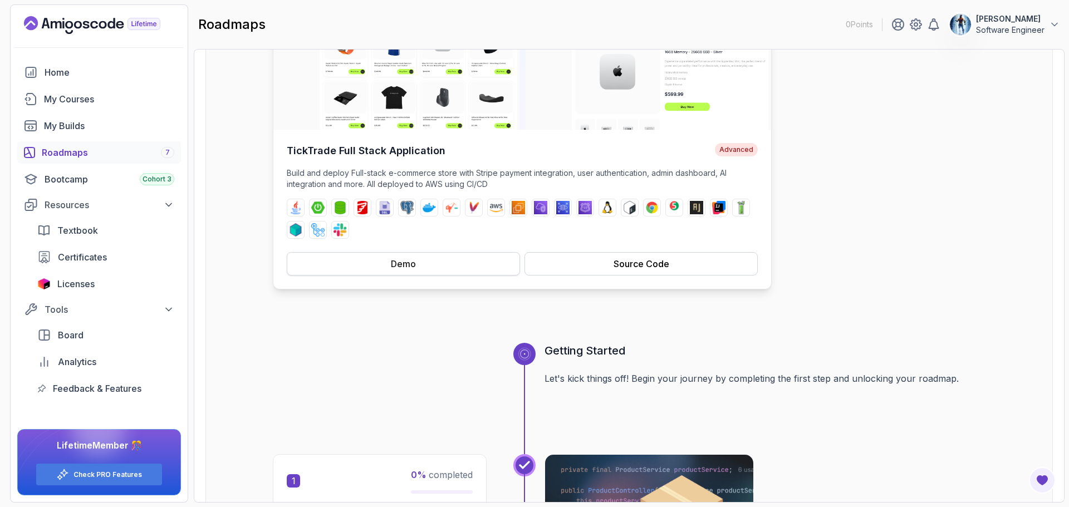
click at [417, 265] on button "Demo" at bounding box center [403, 263] width 233 height 23
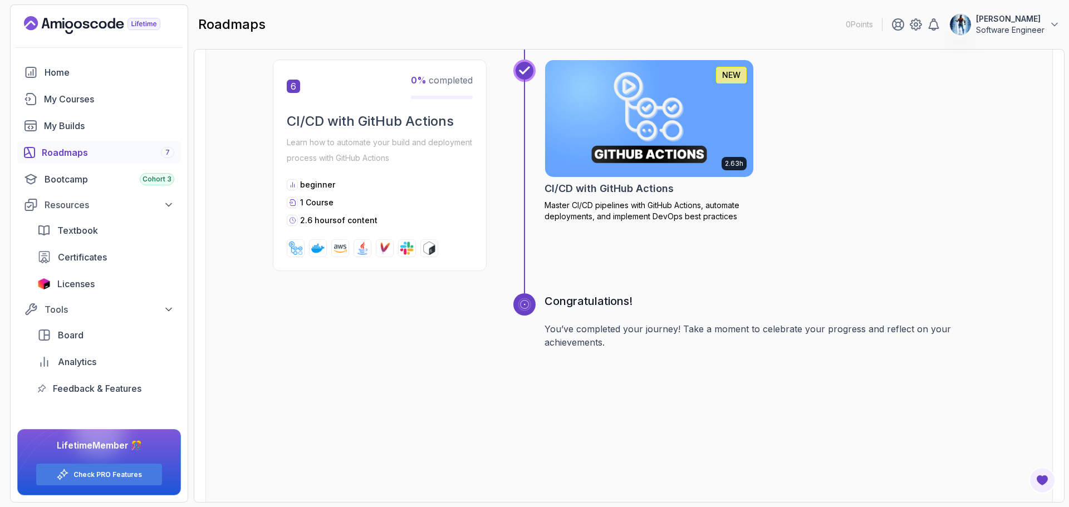
scroll to position [1911, 0]
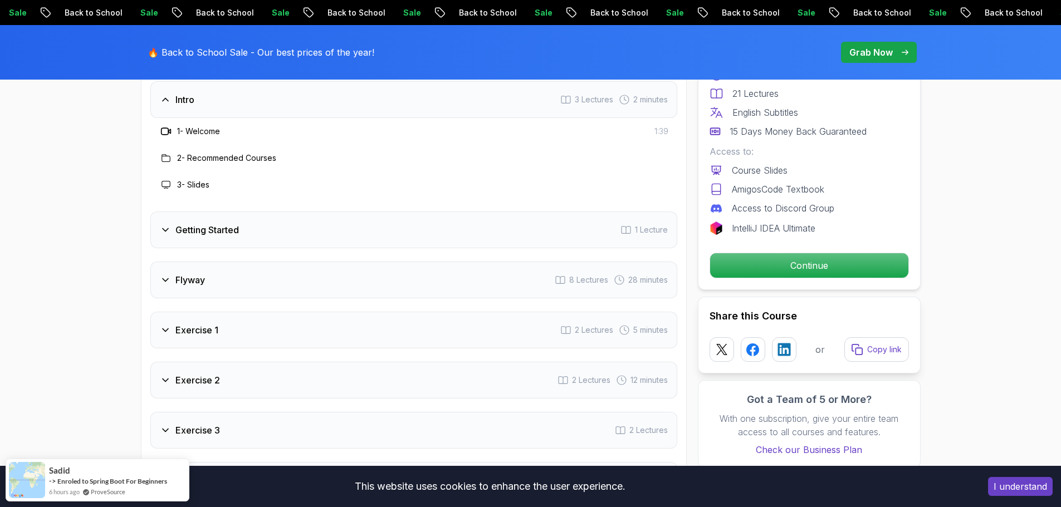
scroll to position [1559, 0]
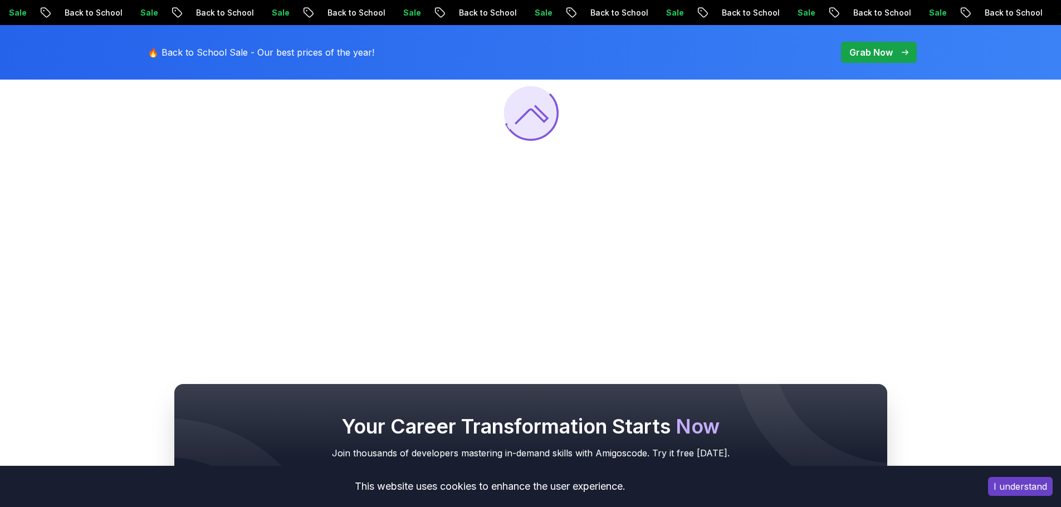
scroll to position [278, 0]
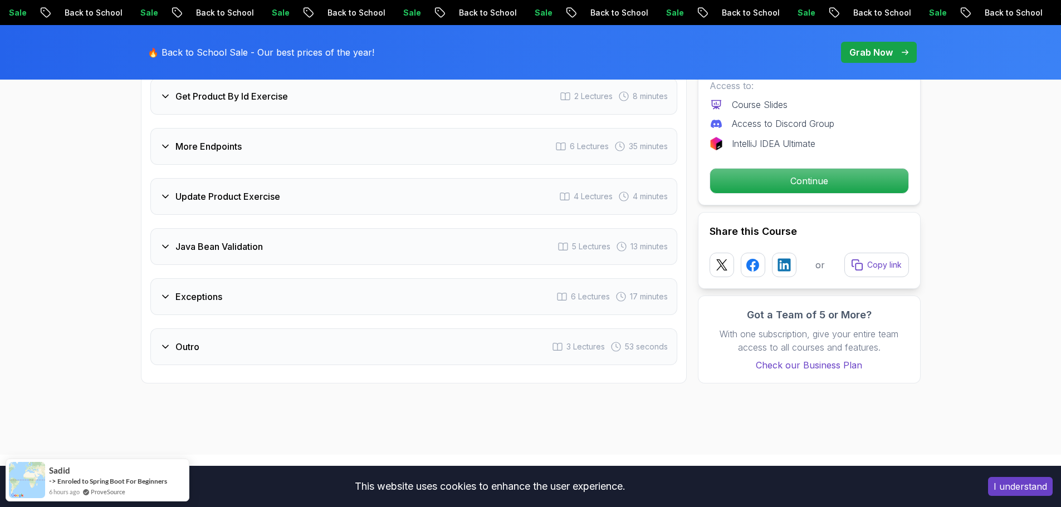
scroll to position [1504, 0]
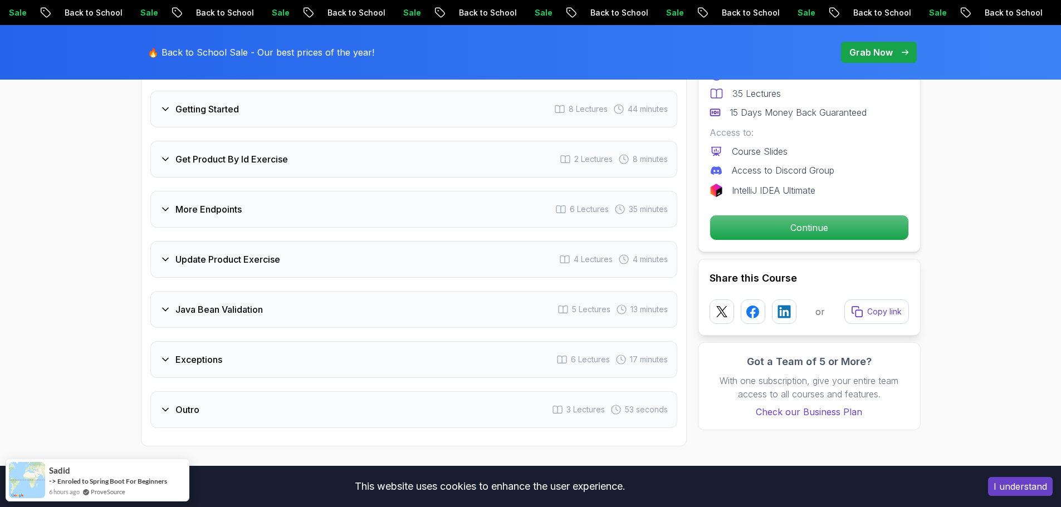
click at [257, 241] on div "Update Product Exercise 4 Lectures 4 minutes" at bounding box center [413, 259] width 527 height 37
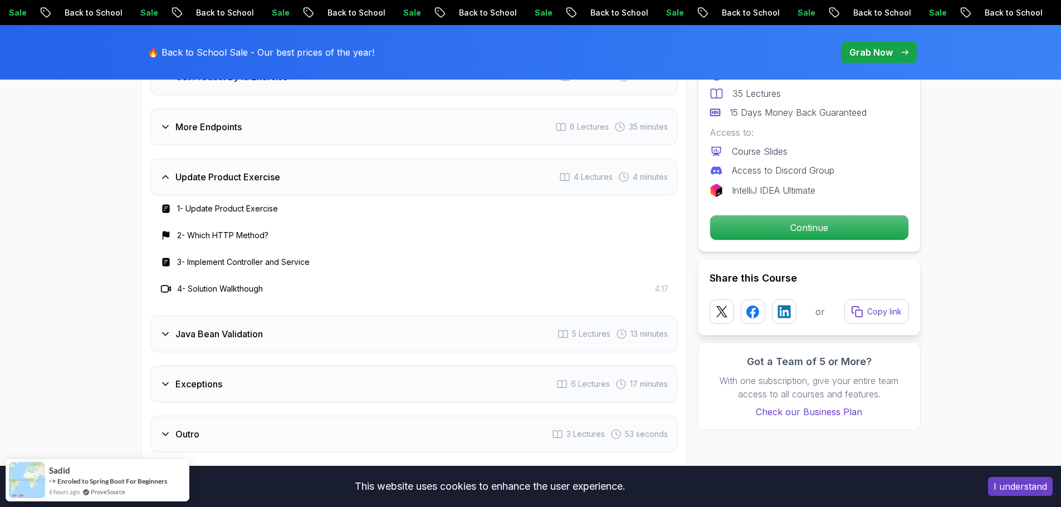
click at [225, 366] on div "Exceptions 6 Lectures 17 minutes" at bounding box center [413, 384] width 527 height 37
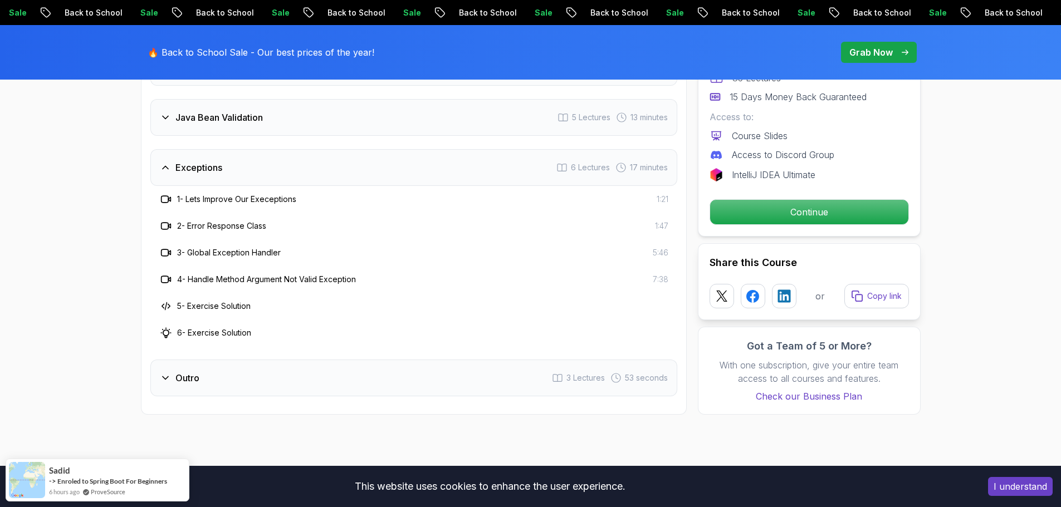
scroll to position [1671, 0]
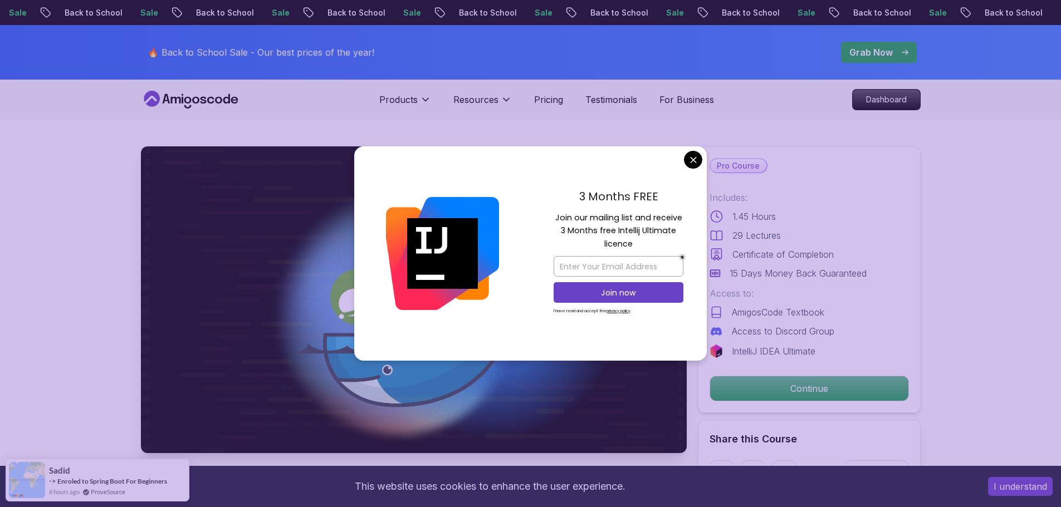
click at [684, 154] on div "3 Months FREE Join our mailing list and receive 3 Months free Intellij Ultimate…" at bounding box center [618, 253] width 177 height 215
click at [701, 149] on div "3 Months FREE Join our mailing list and receive 3 Months free Intellij Ultimate…" at bounding box center [618, 253] width 177 height 215
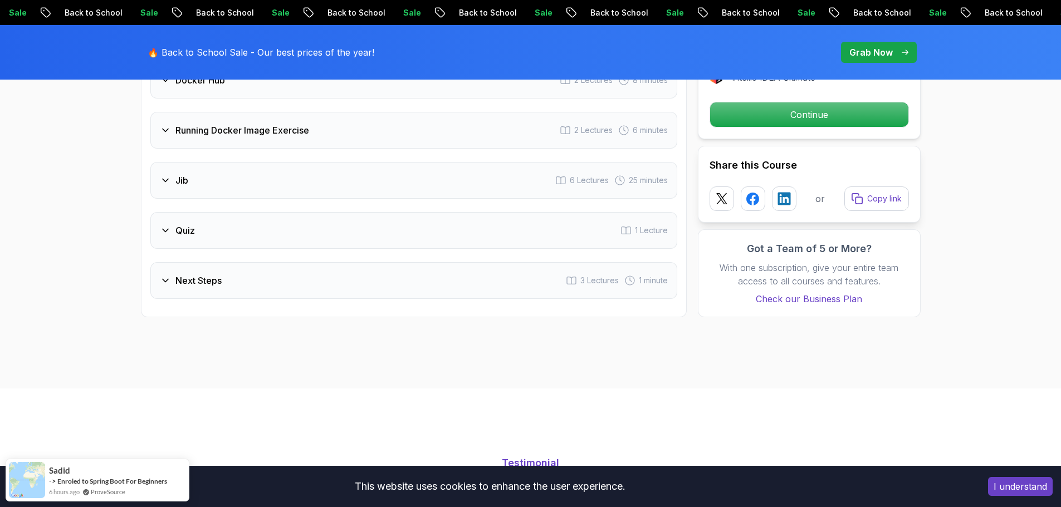
scroll to position [1949, 0]
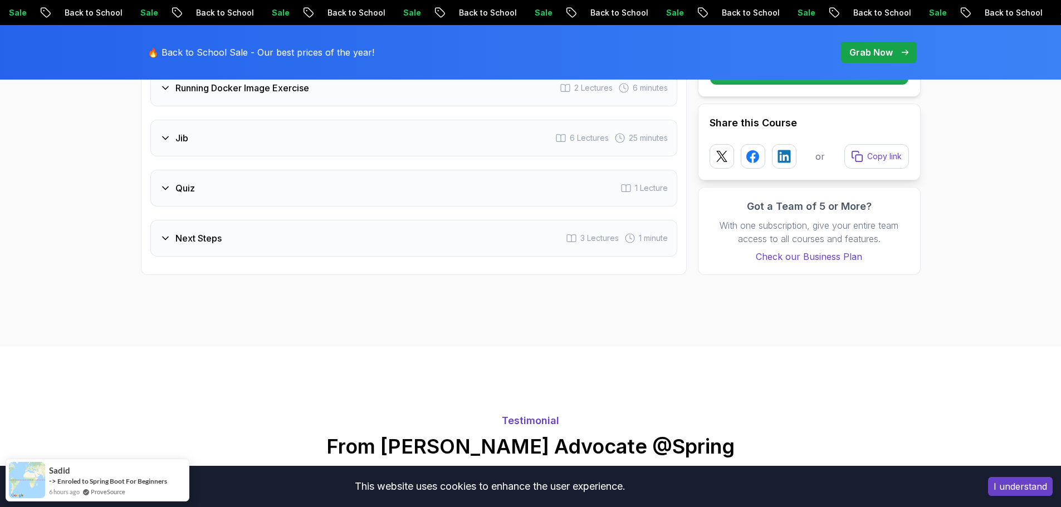
click at [491, 220] on div "Next Steps 3 Lectures 1 minute" at bounding box center [413, 238] width 527 height 37
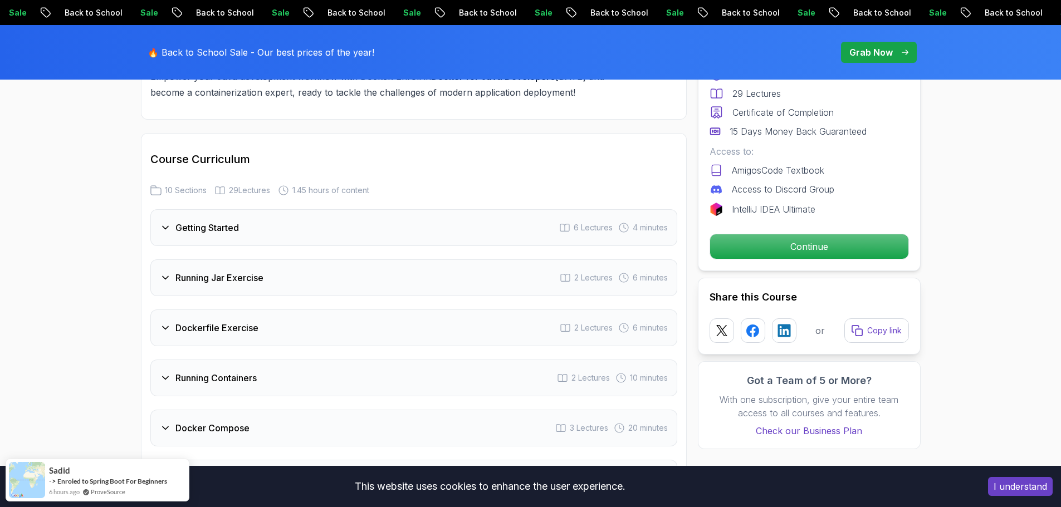
scroll to position [1343, 0]
